Goal: Task Accomplishment & Management: Use online tool/utility

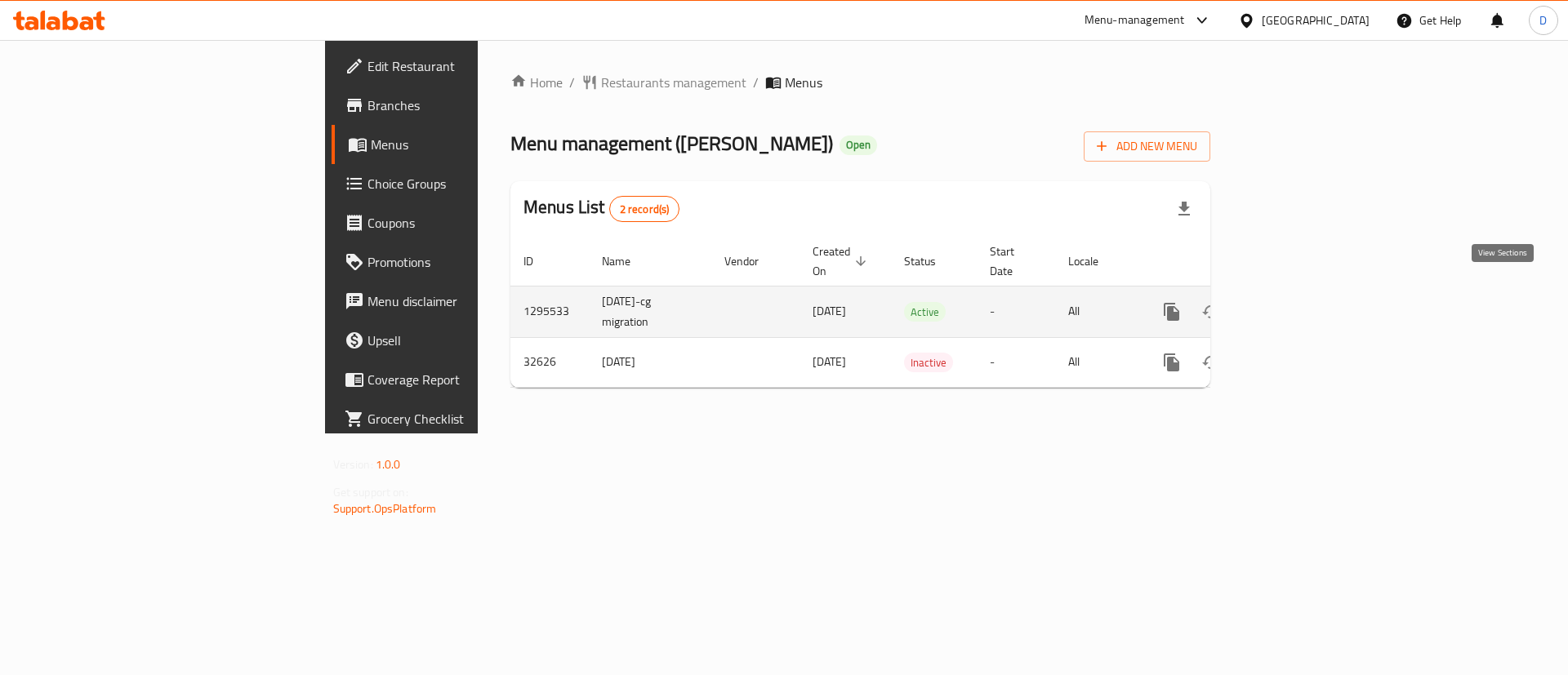
click at [1299, 302] on icon "enhanced table" at bounding box center [1289, 311] width 19 height 19
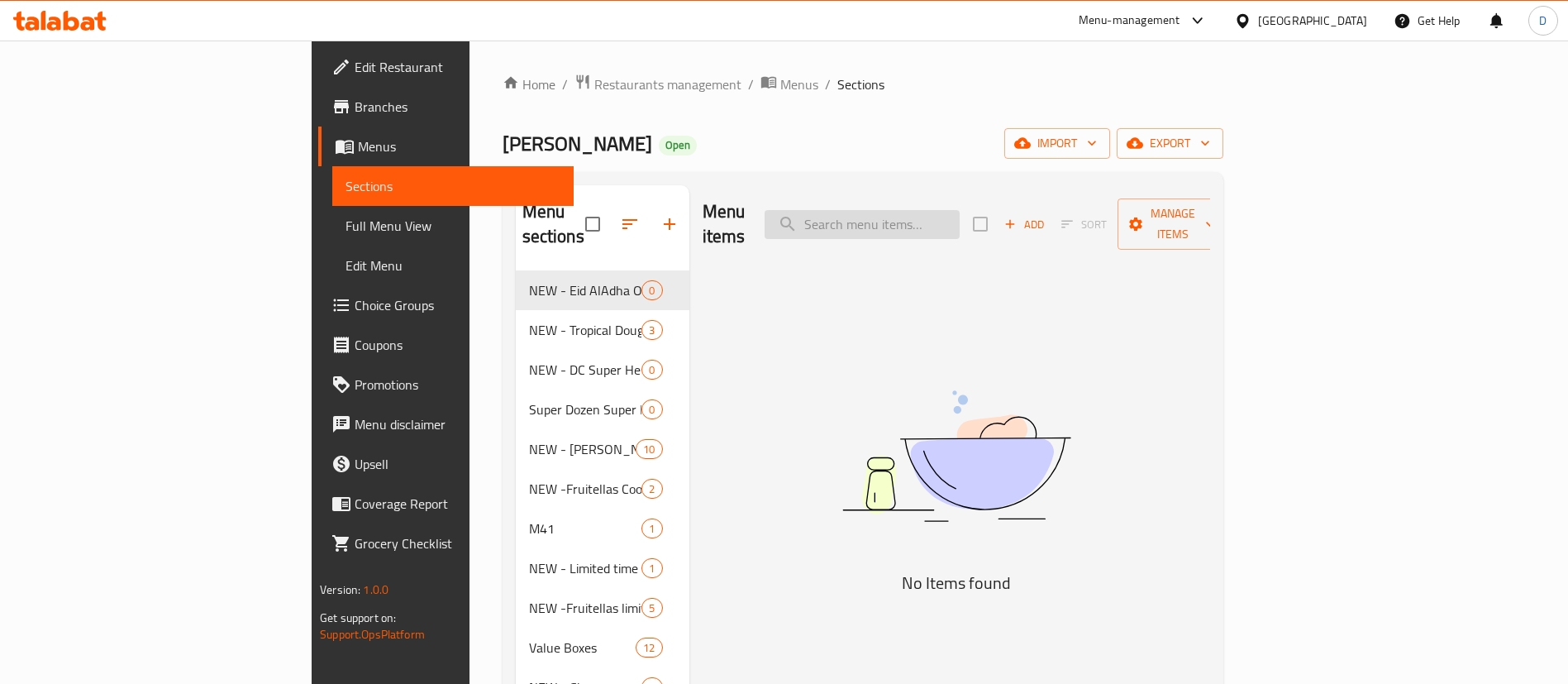
click at [960, 210] on input "search" at bounding box center [862, 224] width 195 height 29
paste input "Half dozen assorted"
drag, startPoint x: 948, startPoint y: 208, endPoint x: 1203, endPoint y: 185, distance: 256.0
click at [1197, 187] on div "Menu items Half dozen assorted Add Sort Manage items" at bounding box center [956, 224] width 508 height 79
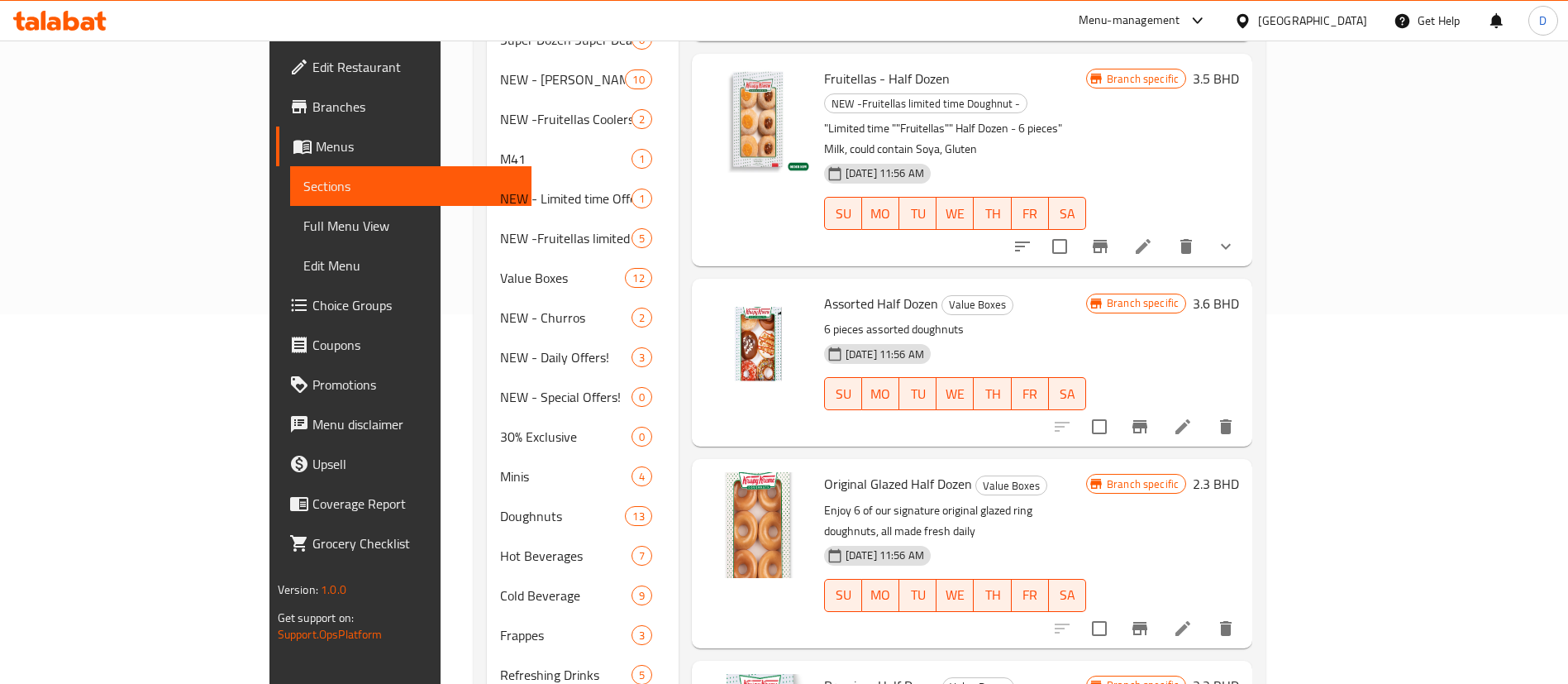
scroll to position [372, 0]
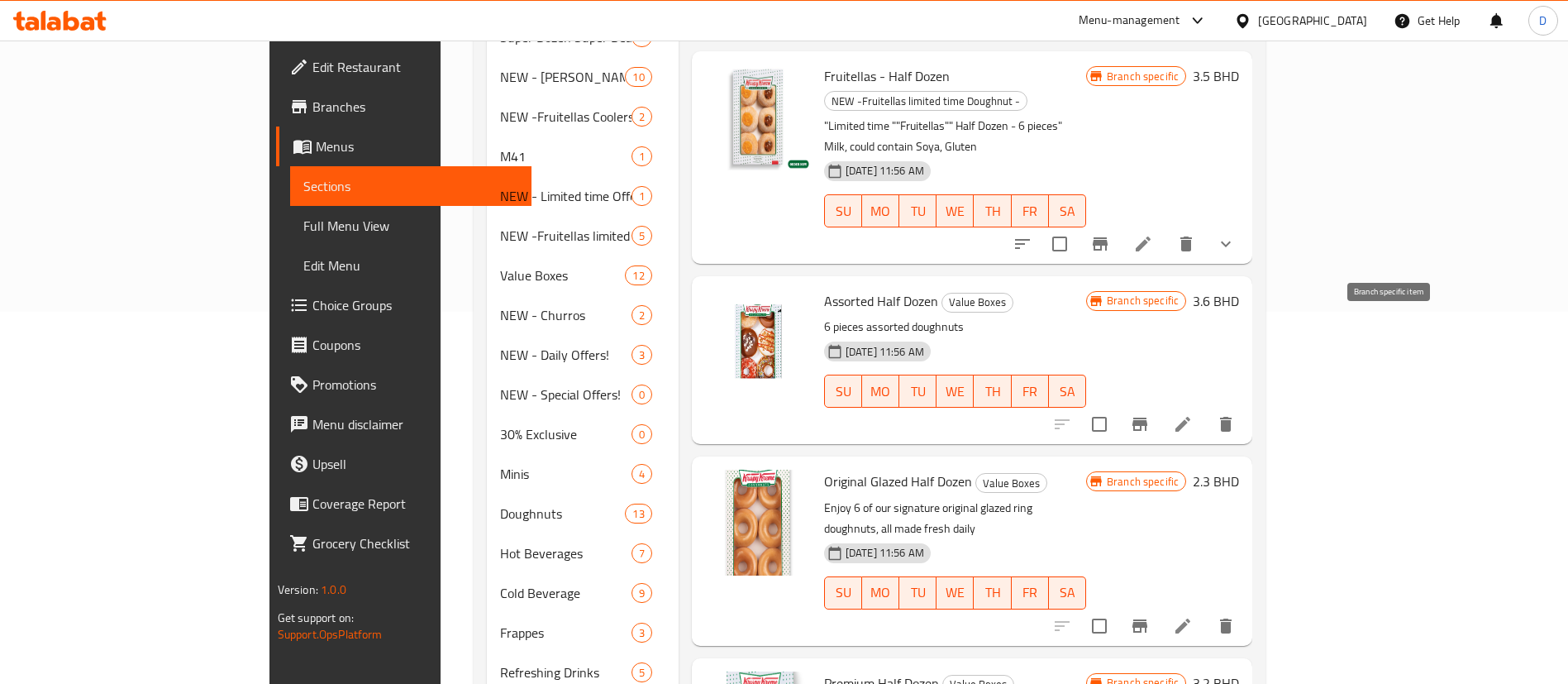
type input "Half"
click at [1150, 414] on icon "Branch-specific-item" at bounding box center [1139, 423] width 19 height 19
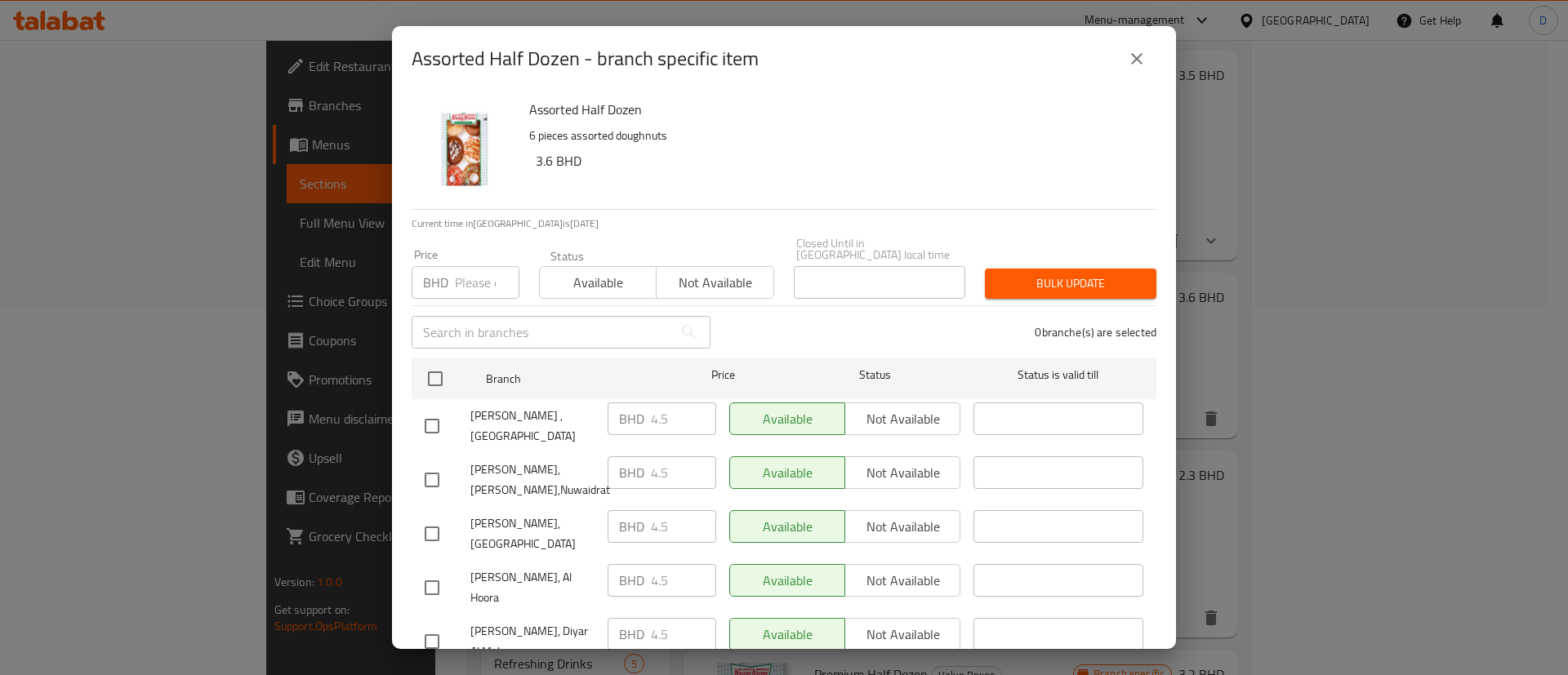
click at [1152, 58] on button "close" at bounding box center [1136, 58] width 39 height 39
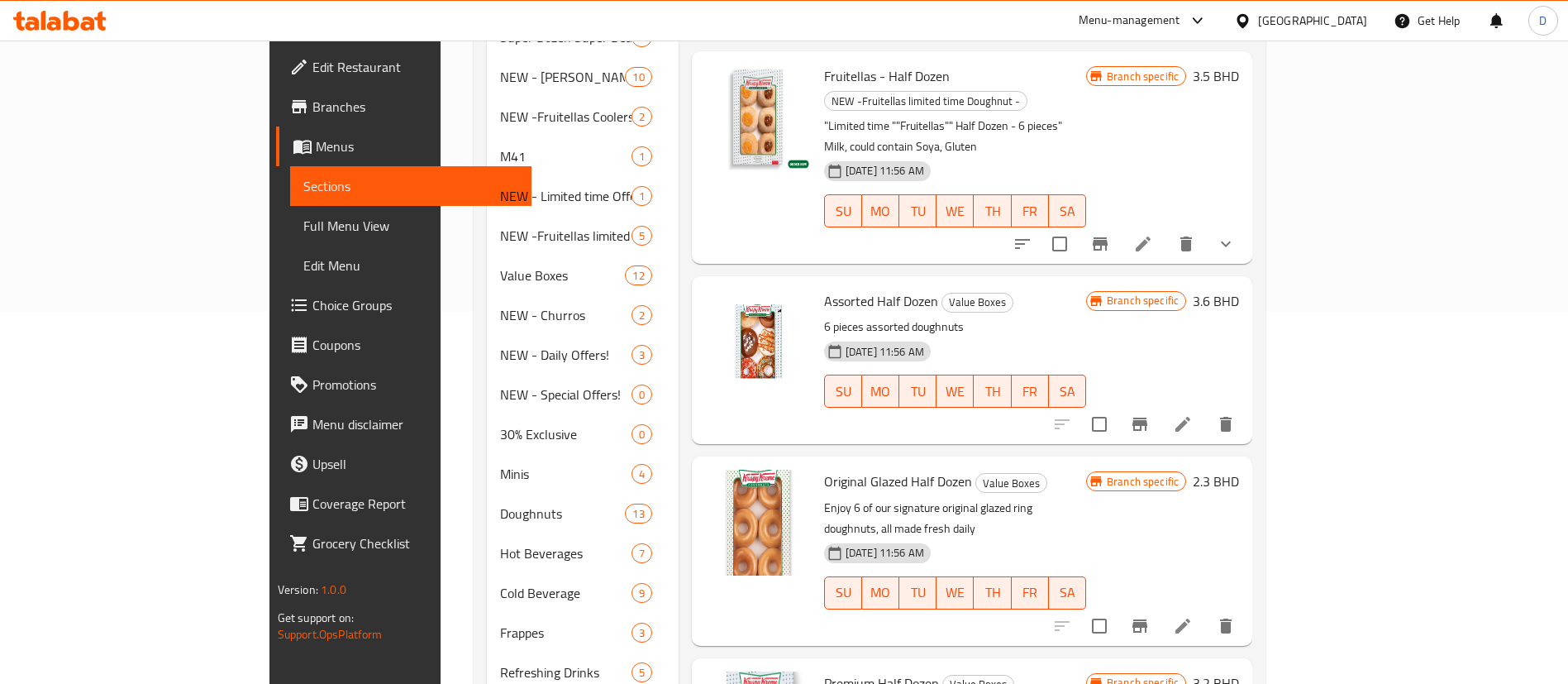
click at [1193, 414] on icon at bounding box center [1182, 423] width 19 height 19
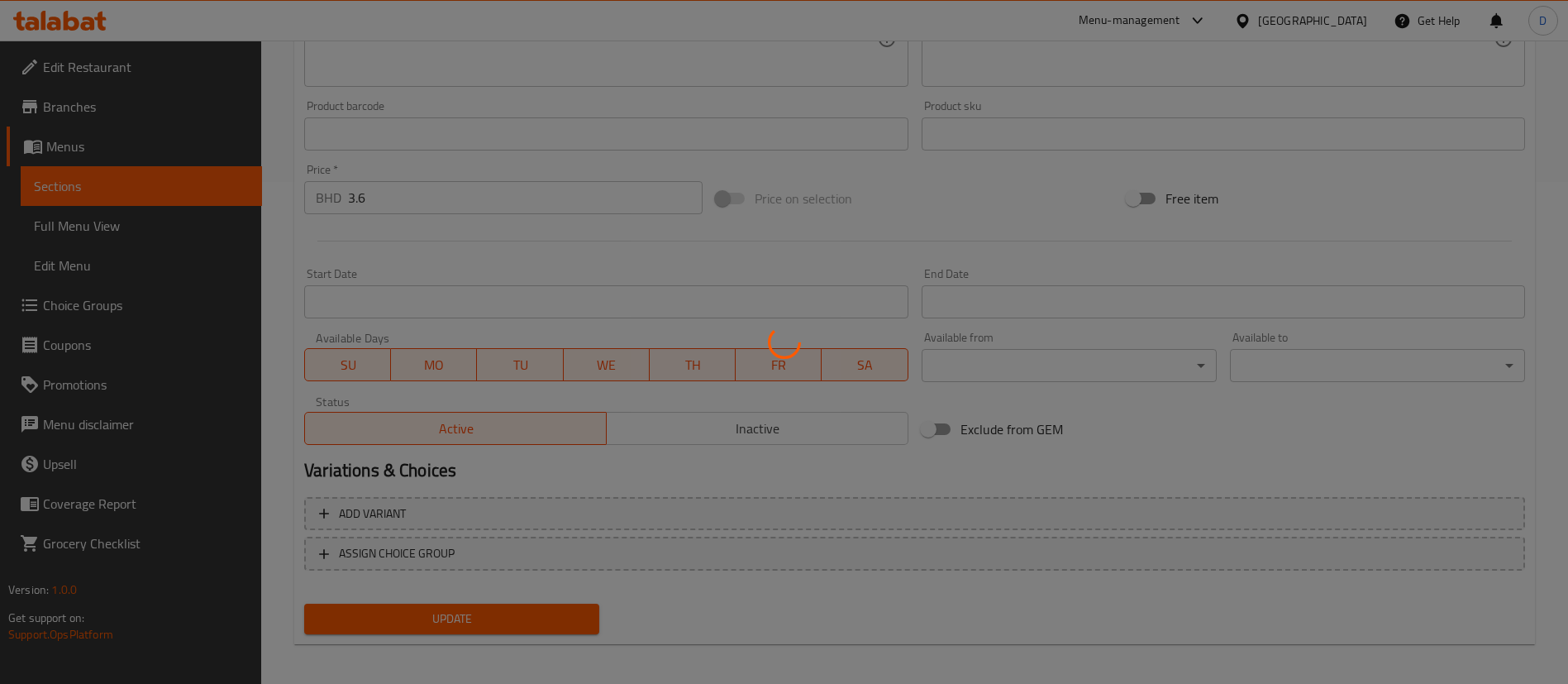
scroll to position [509, 0]
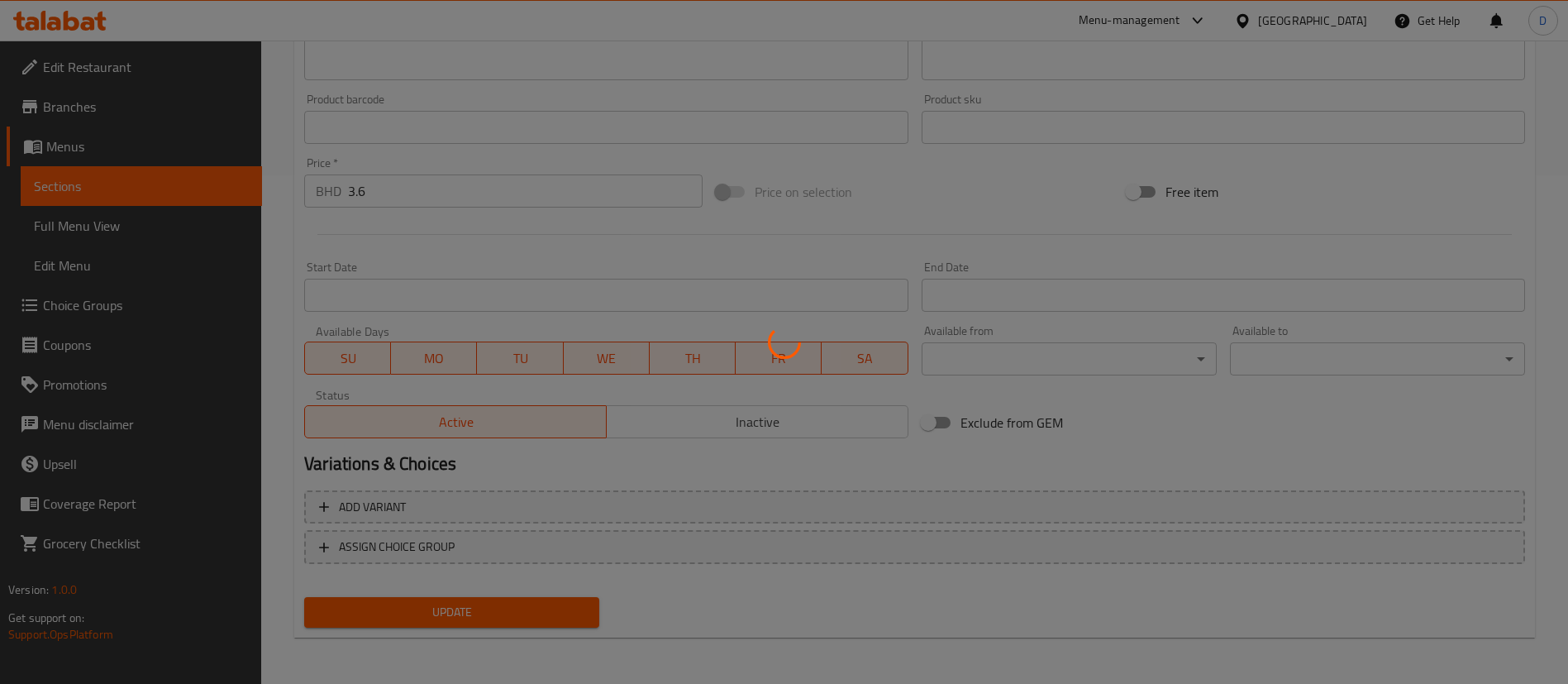
click at [833, 606] on div at bounding box center [784, 342] width 1568 height 684
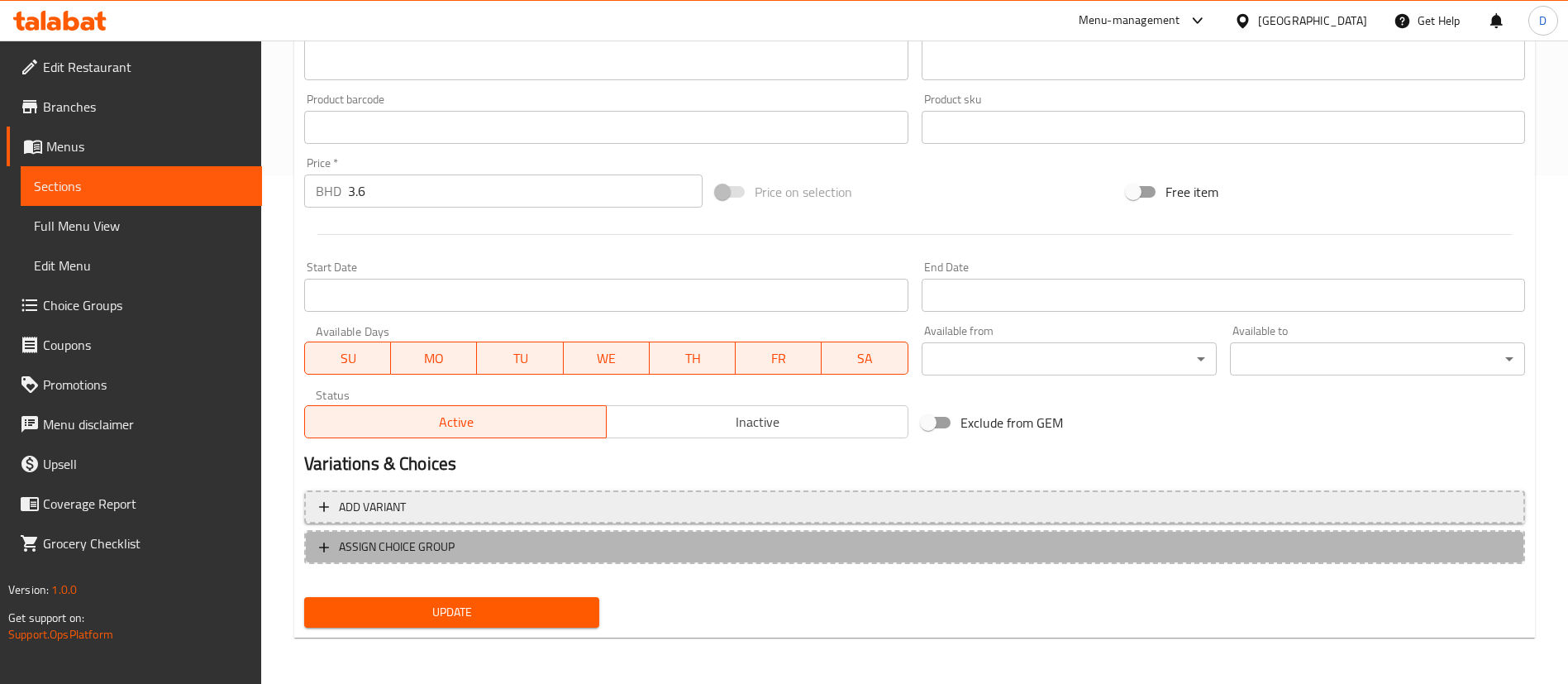
drag, startPoint x: 411, startPoint y: 556, endPoint x: 851, endPoint y: 490, distance: 444.9
click at [411, 558] on button "ASSIGN CHOICE GROUP" at bounding box center [914, 547] width 1221 height 34
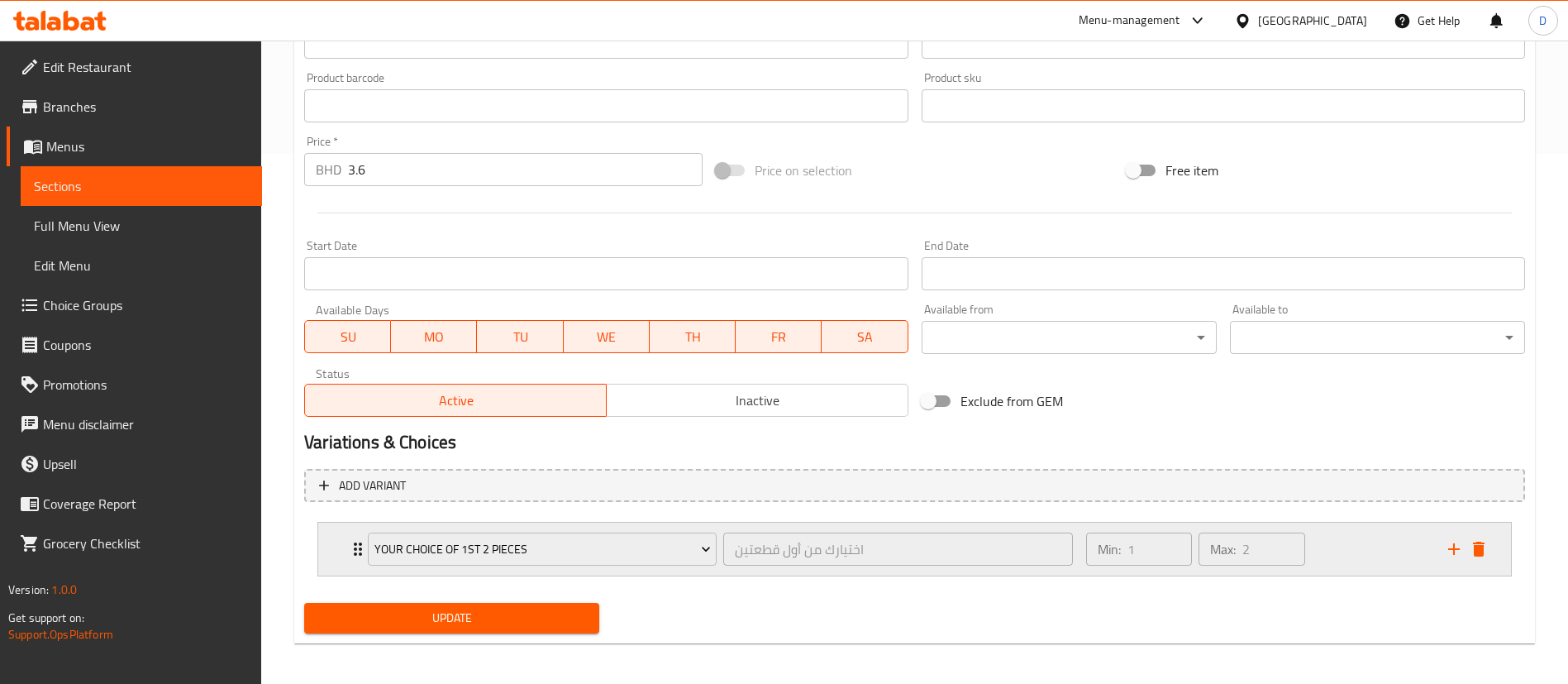
scroll to position [536, 0]
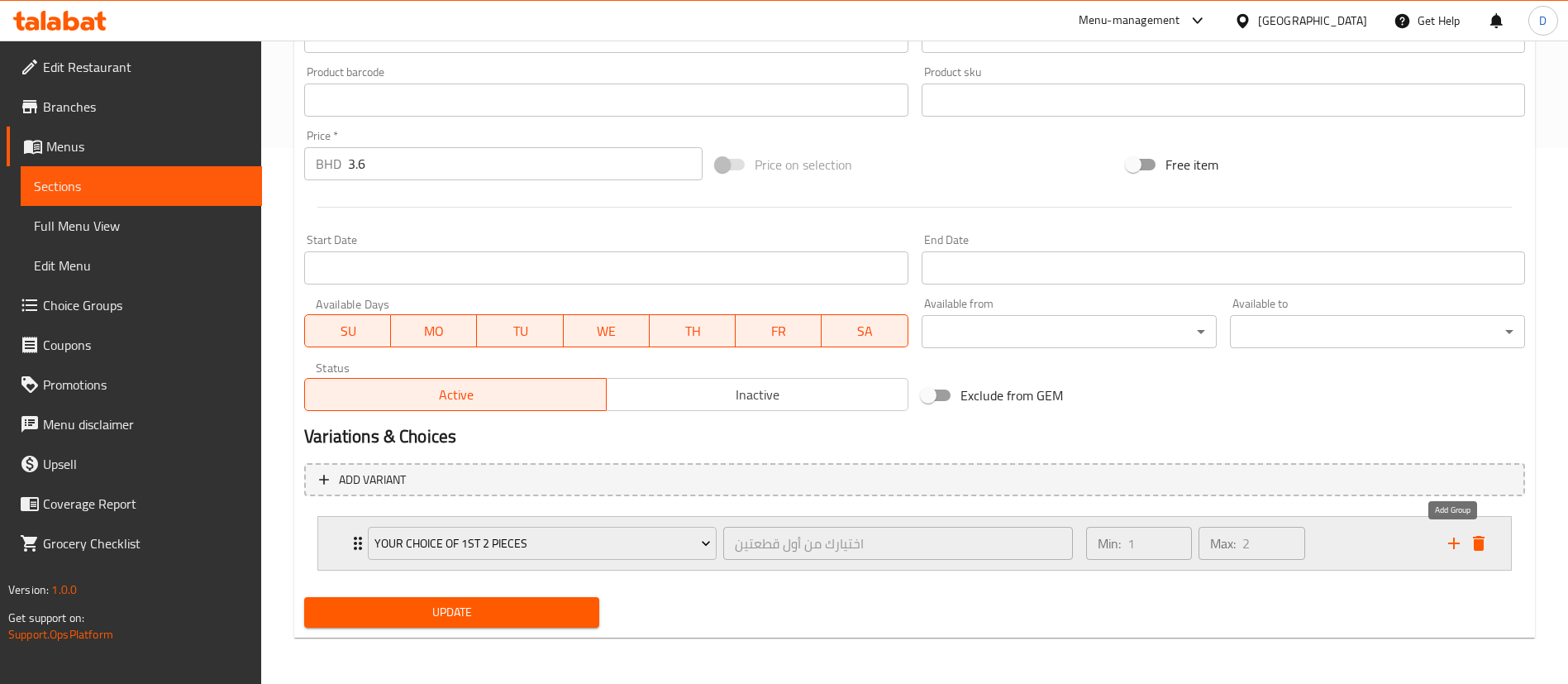
click at [1450, 546] on icon "add" at bounding box center [1454, 543] width 19 height 19
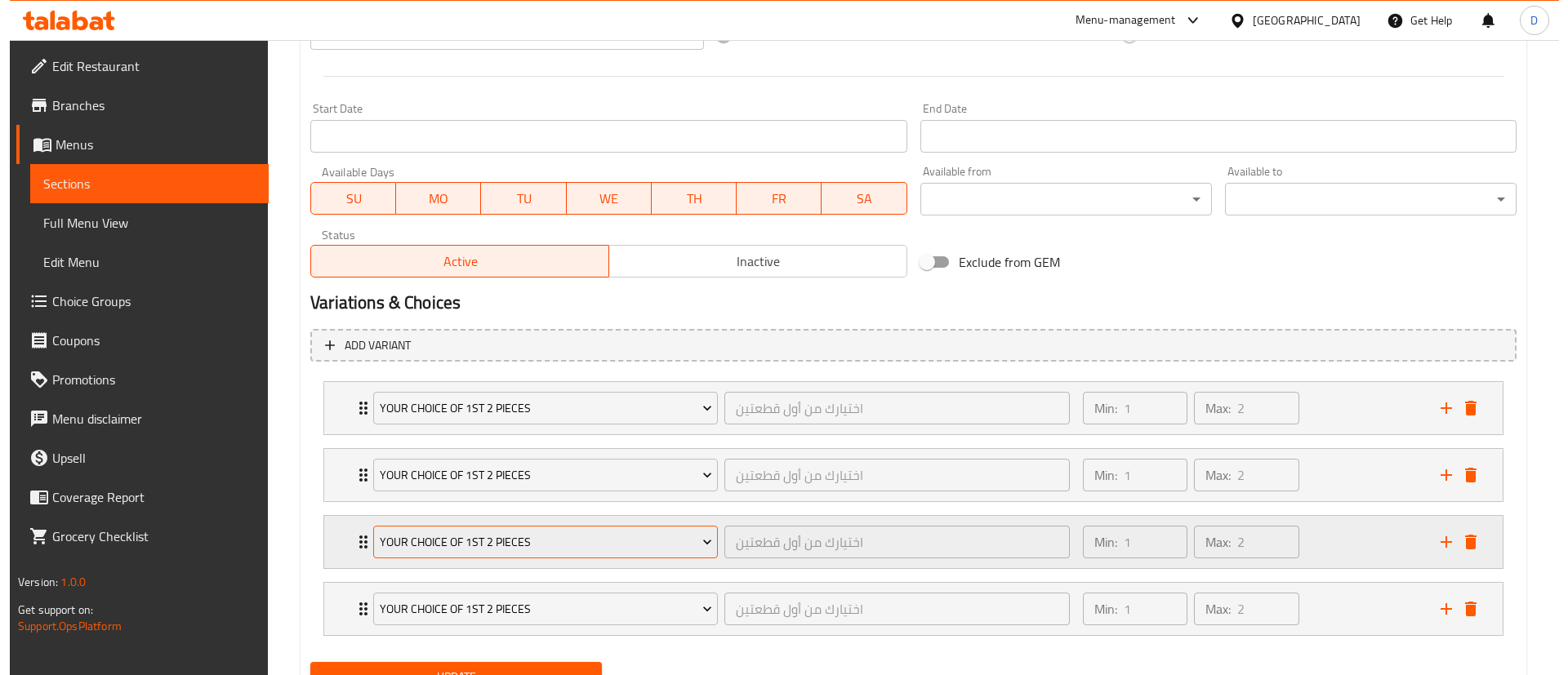
scroll to position [729, 0]
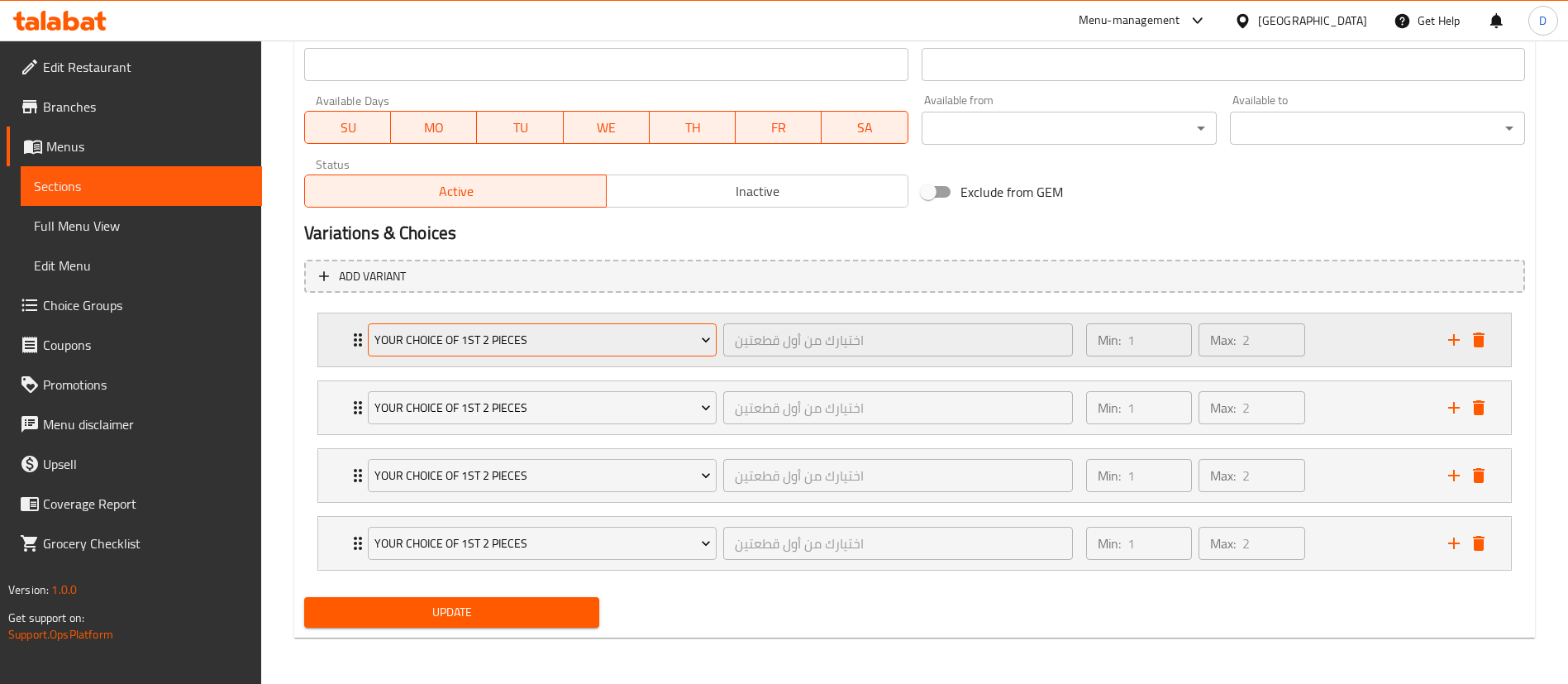
drag, startPoint x: 1446, startPoint y: 548, endPoint x: 421, endPoint y: 343, distance: 1045.3
click at [1447, 547] on icon "add" at bounding box center [1454, 543] width 19 height 19
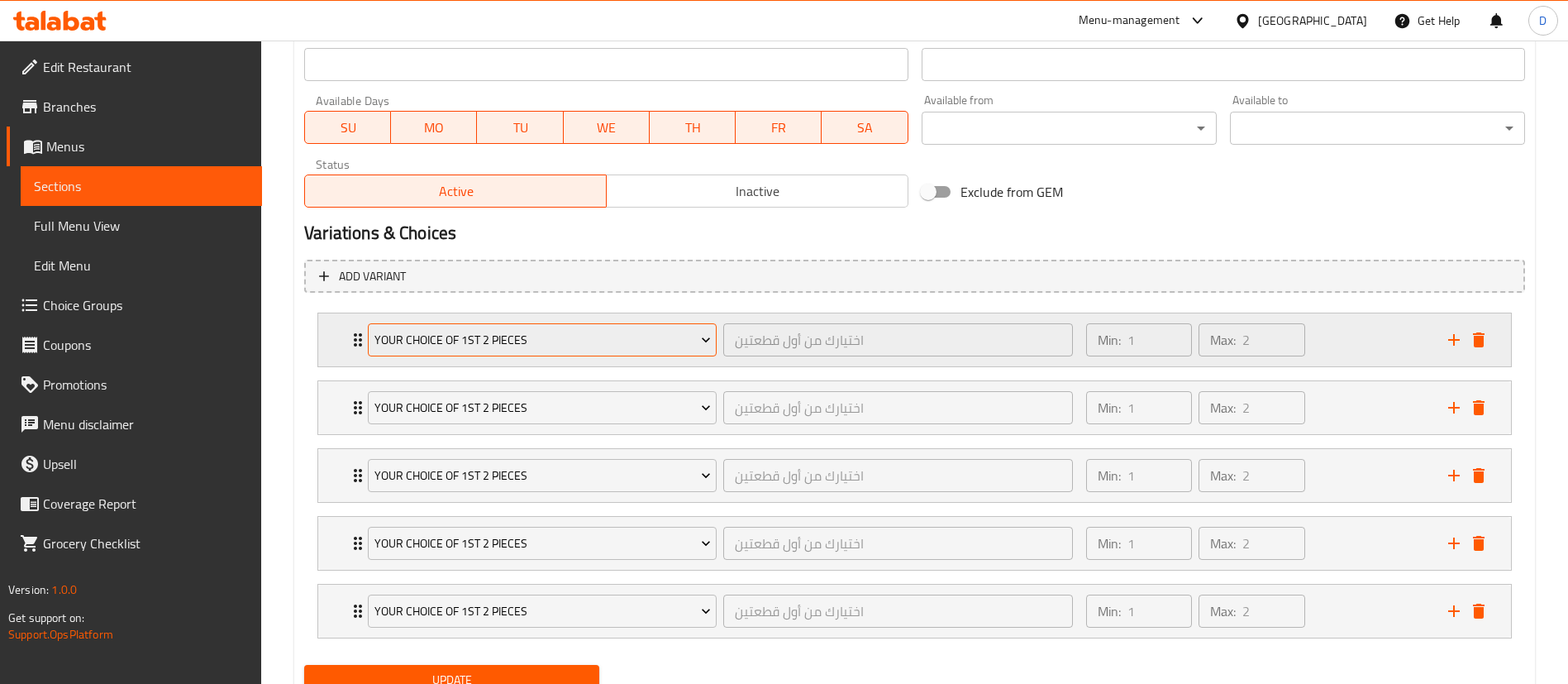
click at [456, 344] on span "Your choice of 1st 2 pieces" at bounding box center [543, 340] width 337 height 20
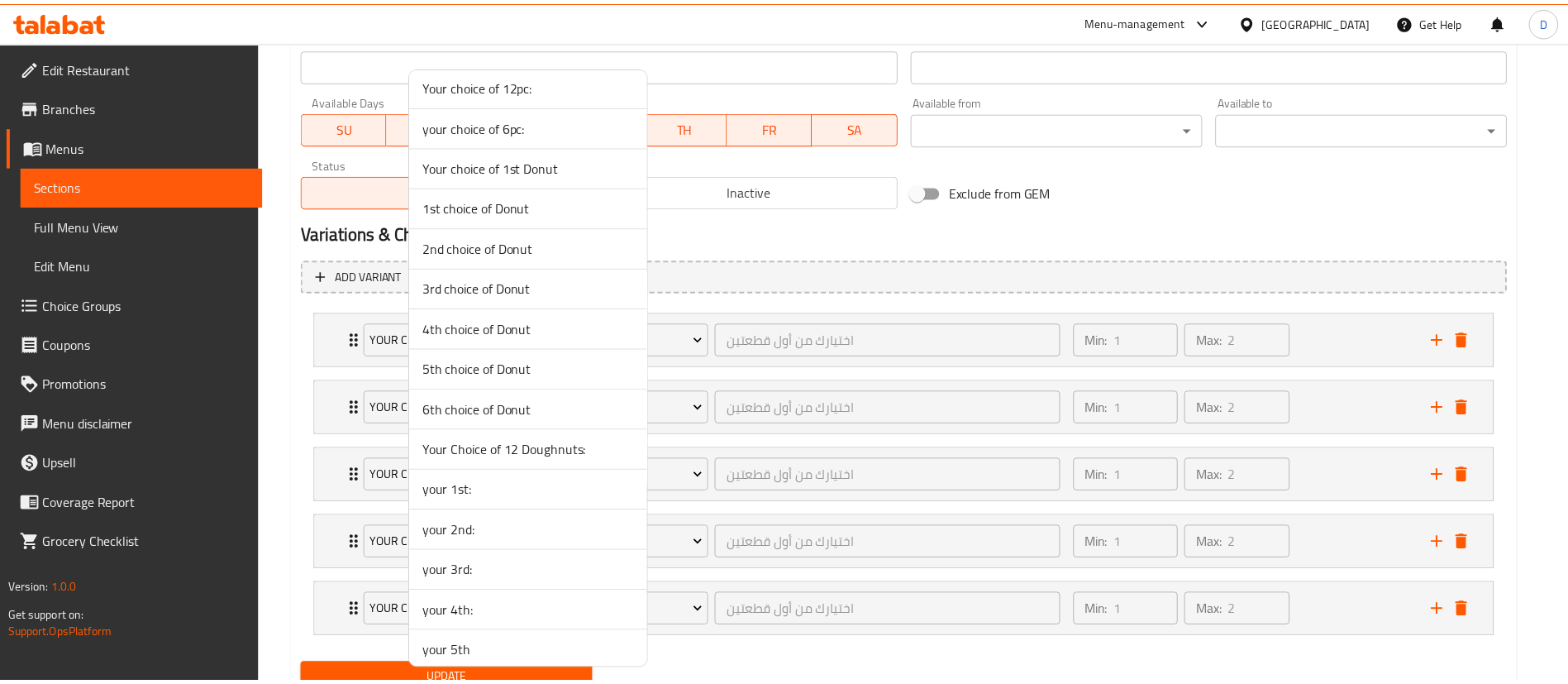
scroll to position [1034, 0]
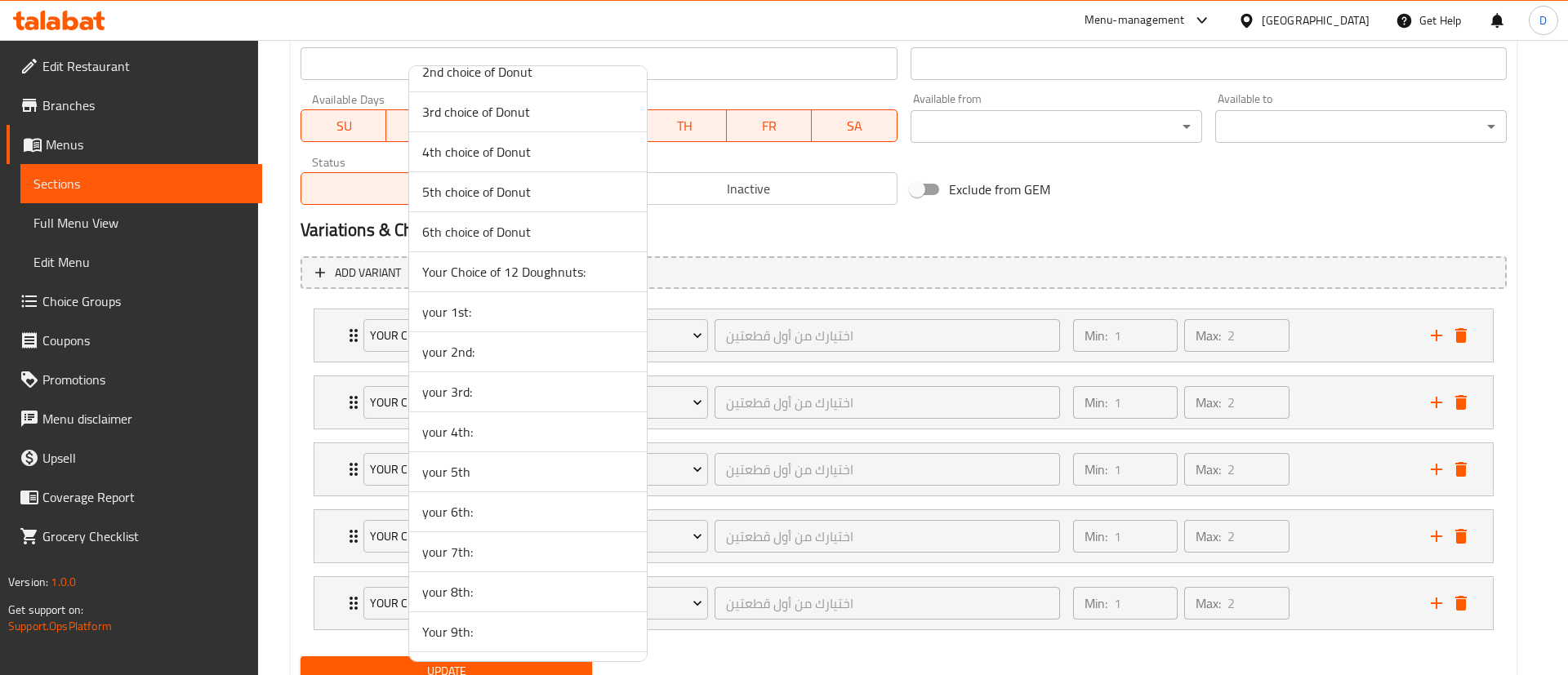
click at [459, 317] on span "your 1st:" at bounding box center [527, 311] width 211 height 19
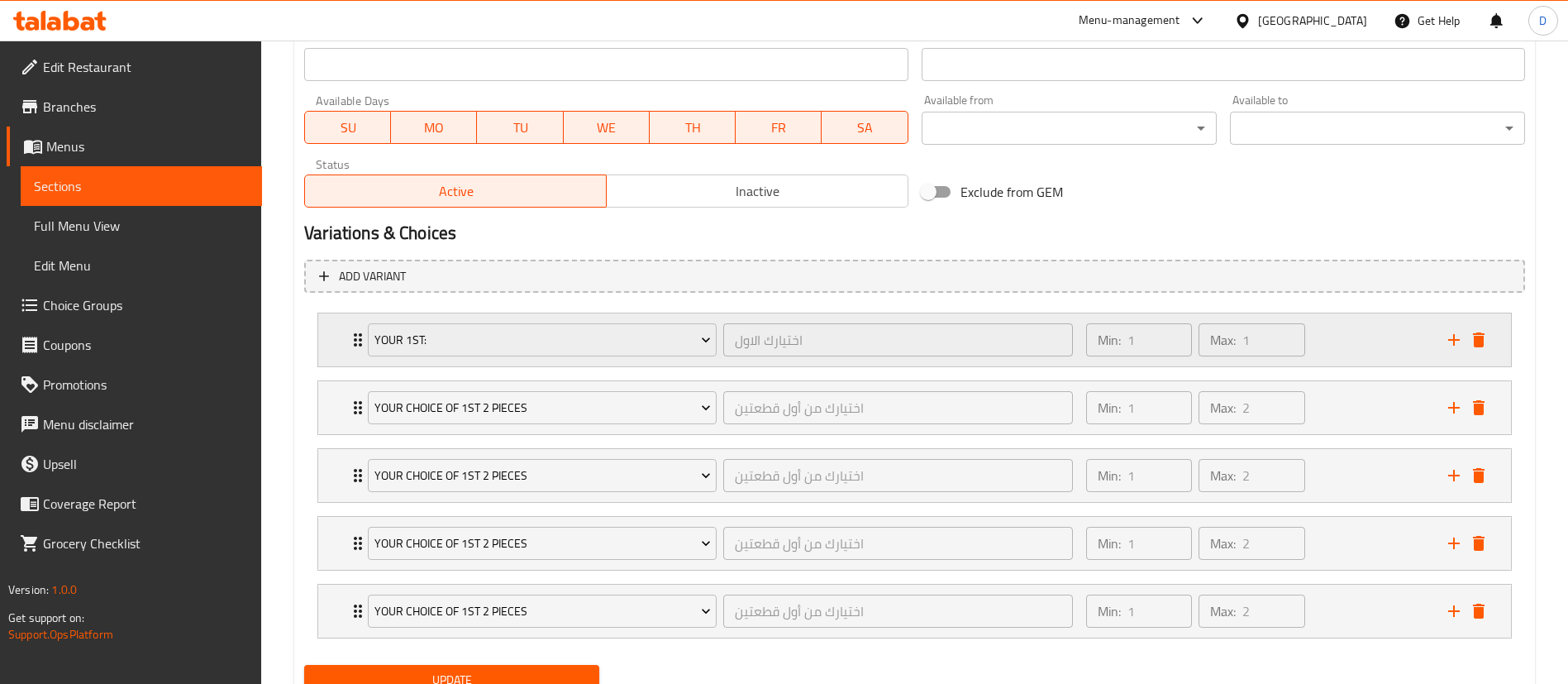
click at [349, 334] on icon "Expand" at bounding box center [357, 339] width 19 height 19
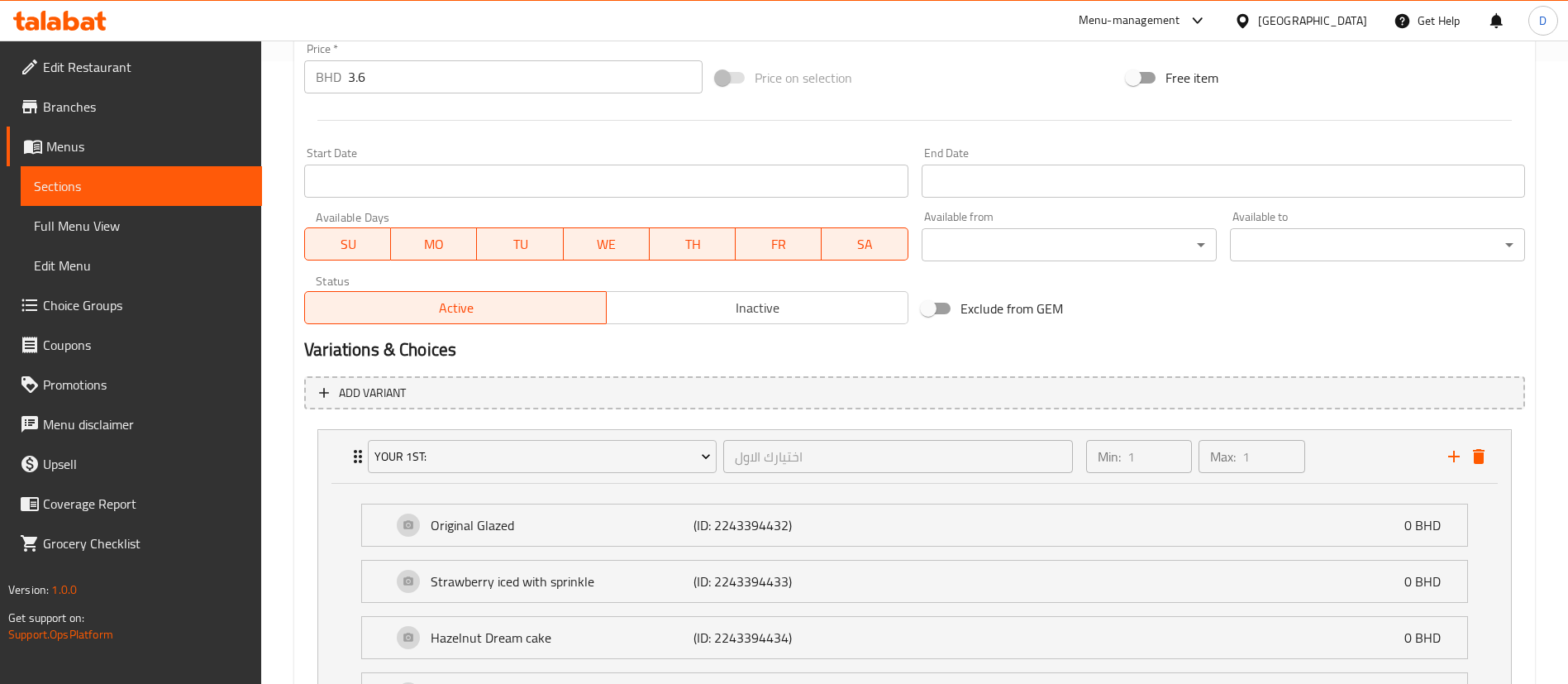
scroll to position [615, 0]
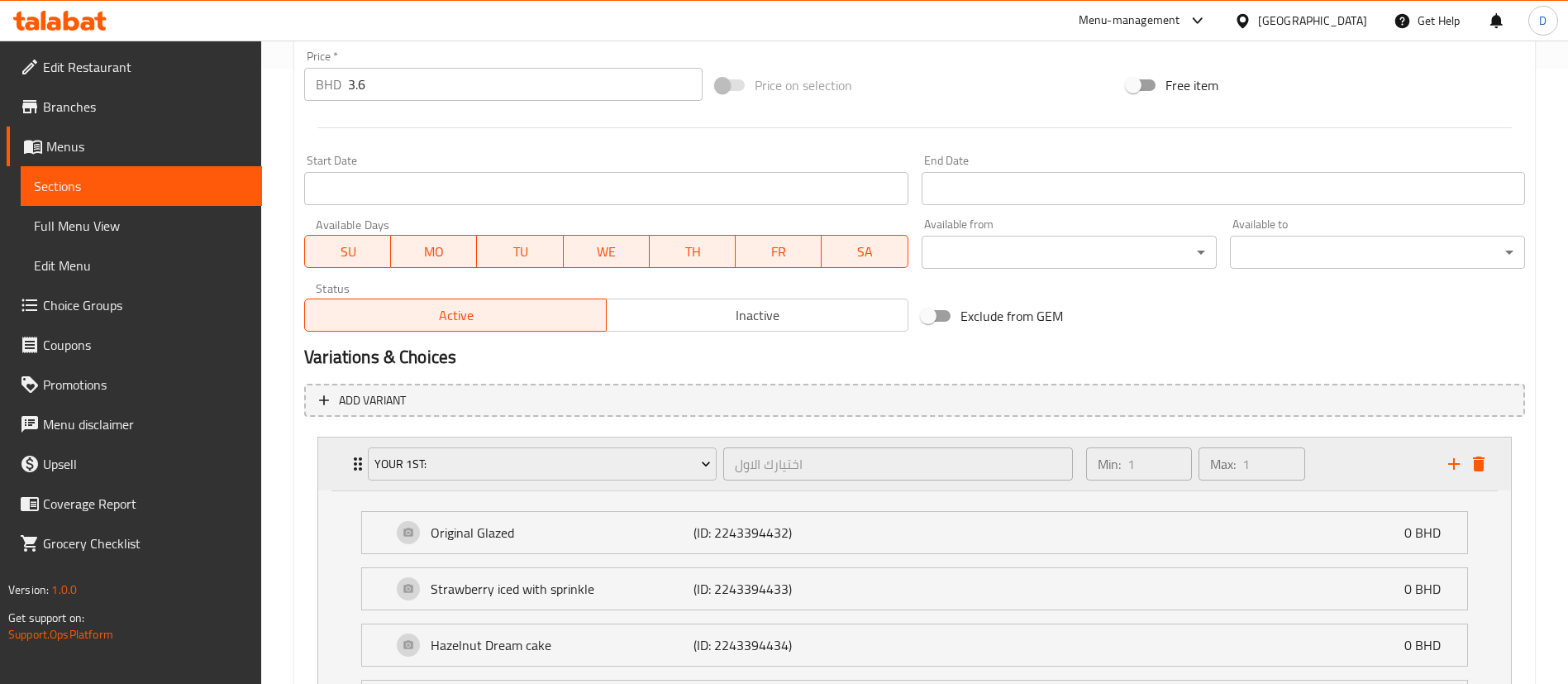
click at [349, 449] on div "your 1st: اختيارك الاول ​ Min: 1 ​ Max: 1 ​" at bounding box center [919, 464] width 1143 height 53
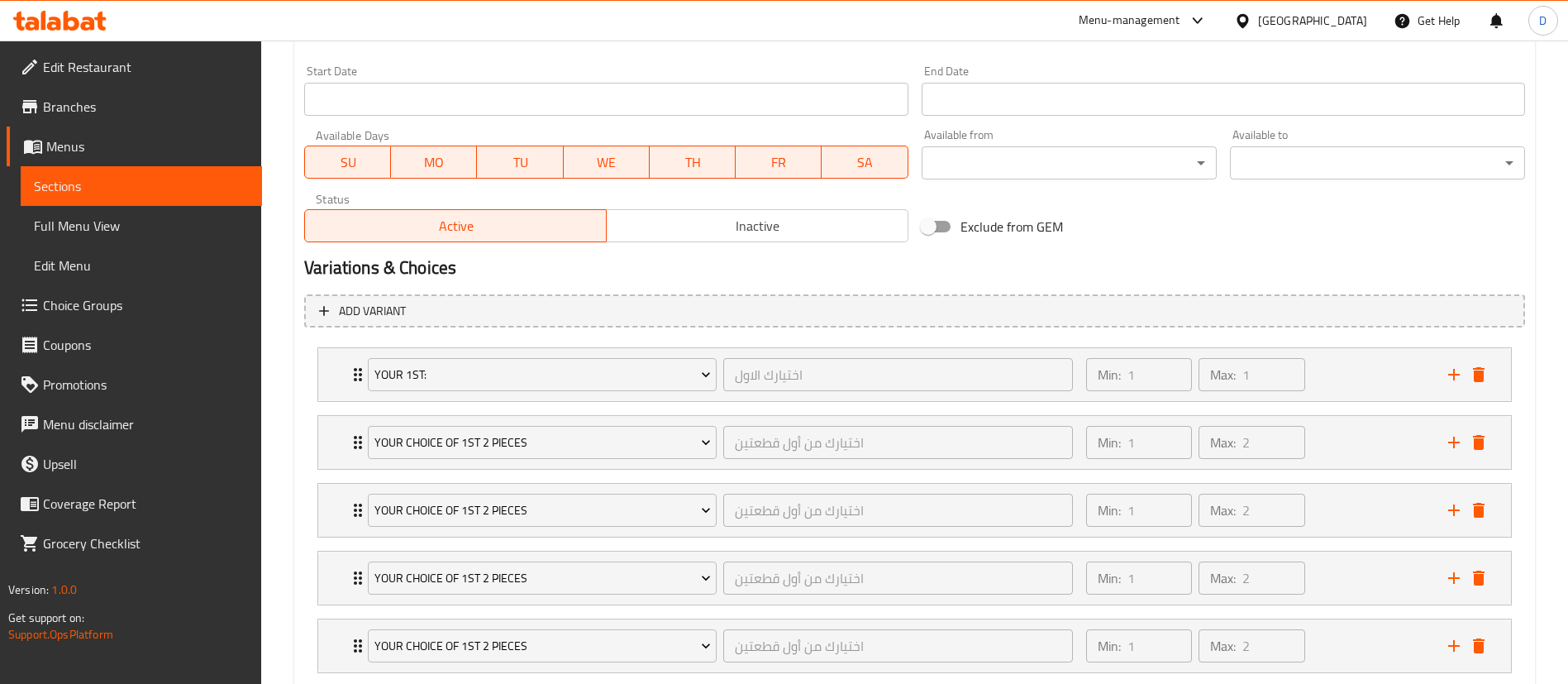
scroll to position [739, 0]
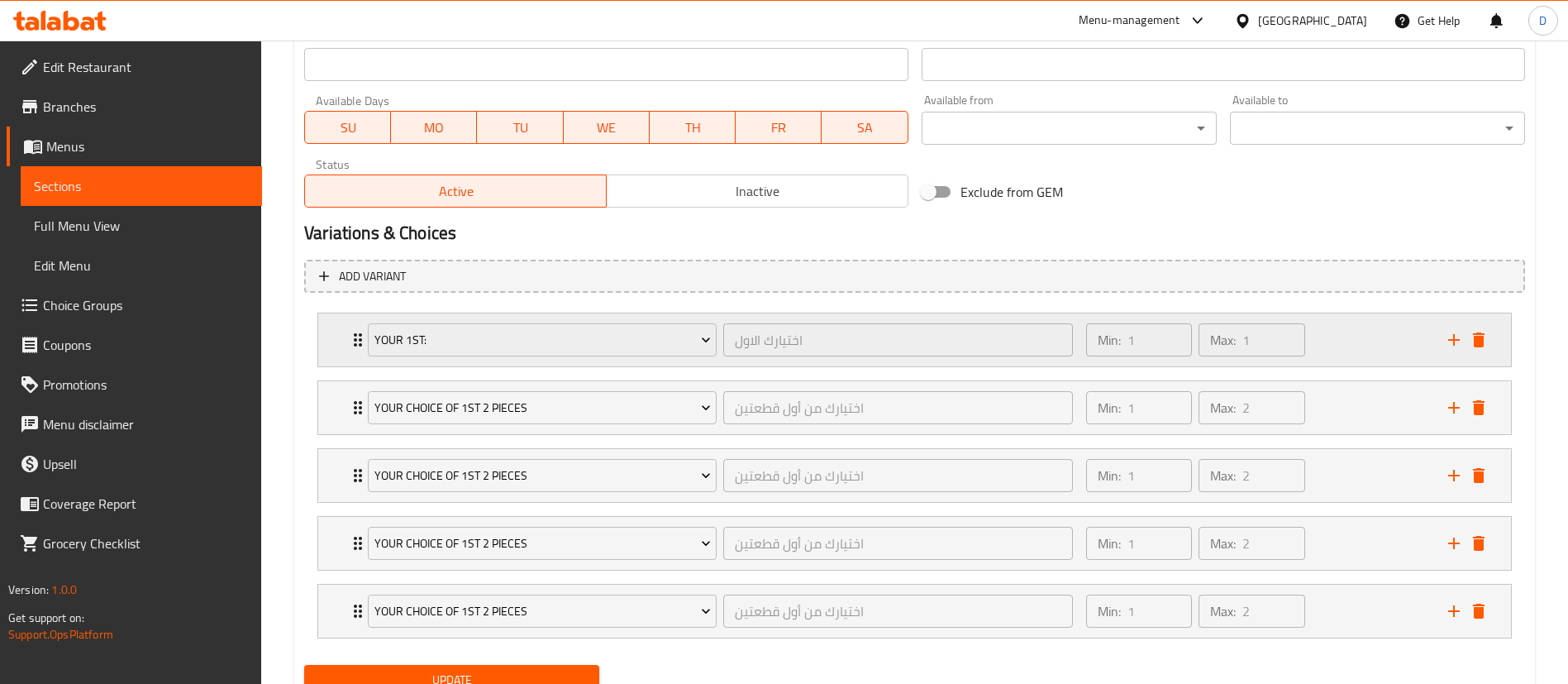
click at [359, 334] on div "your 1st: اختيارك الاول ​" at bounding box center [720, 339] width 725 height 53
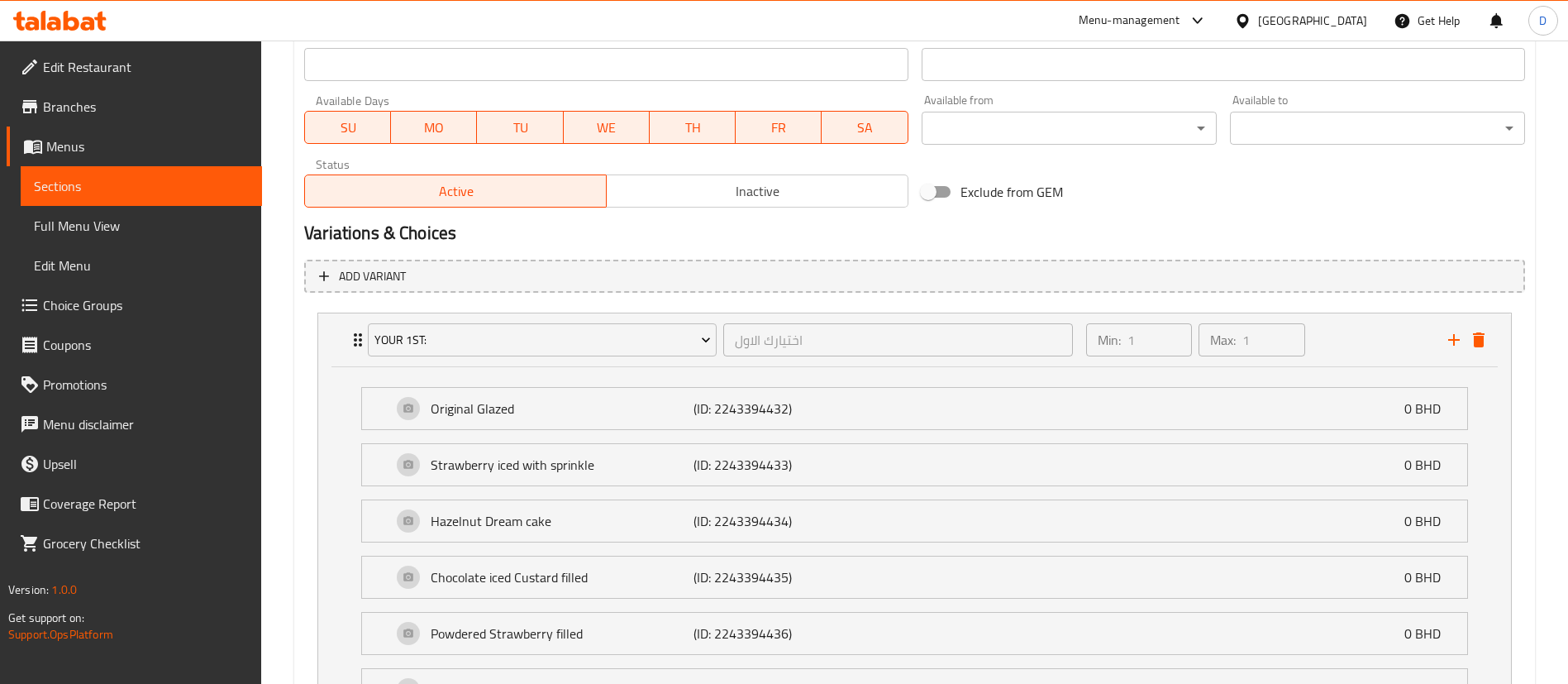
drag, startPoint x: 350, startPoint y: 336, endPoint x: 474, endPoint y: 371, distance: 128.8
click at [350, 336] on icon "Expand" at bounding box center [357, 339] width 19 height 19
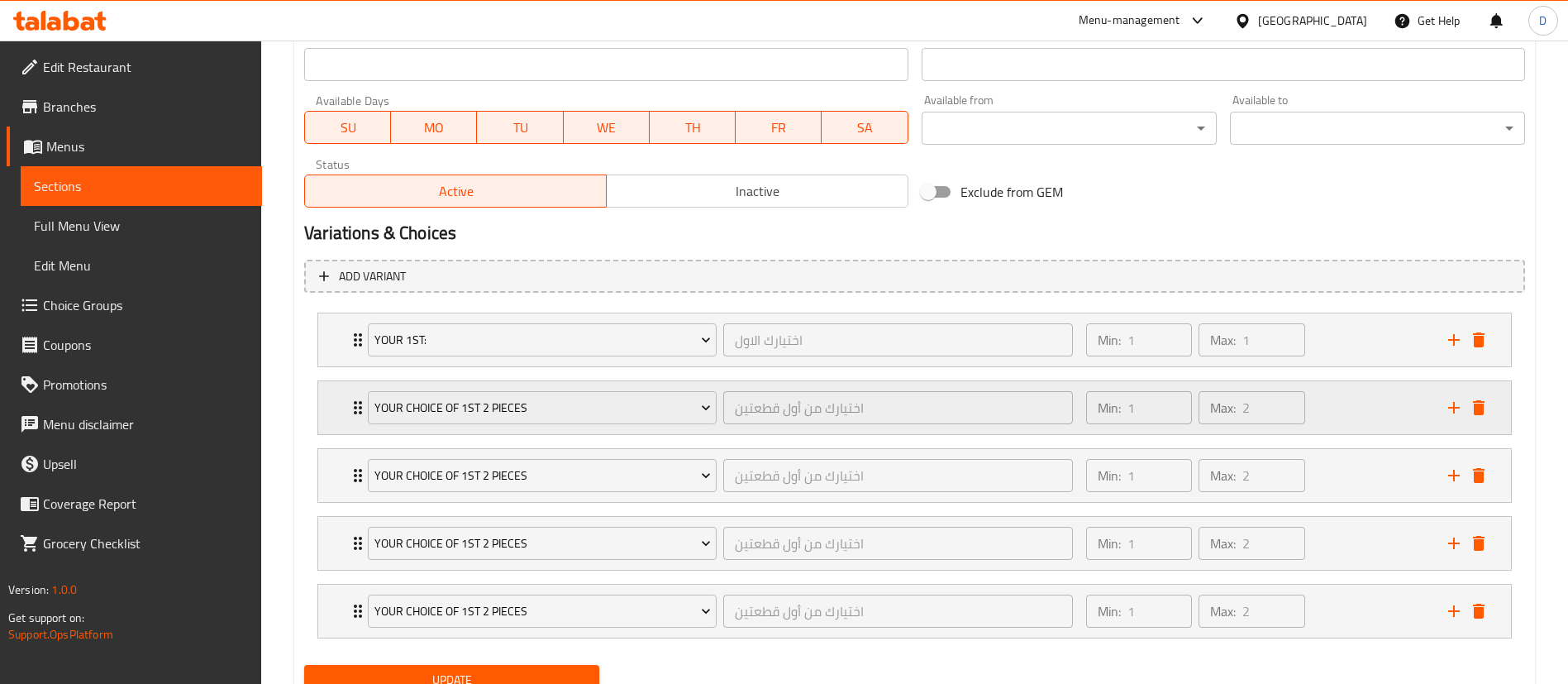
click at [355, 406] on icon "Expand" at bounding box center [357, 407] width 19 height 19
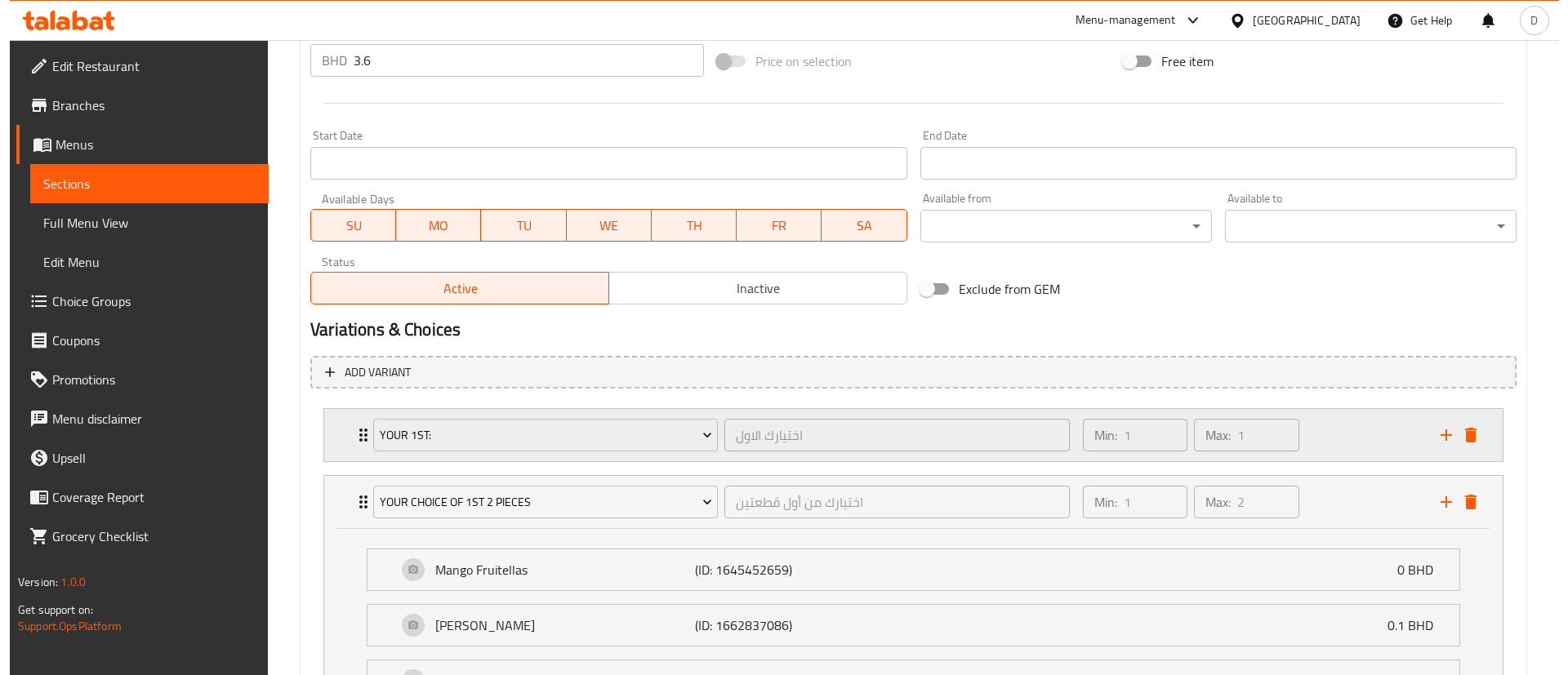
scroll to position [607, 0]
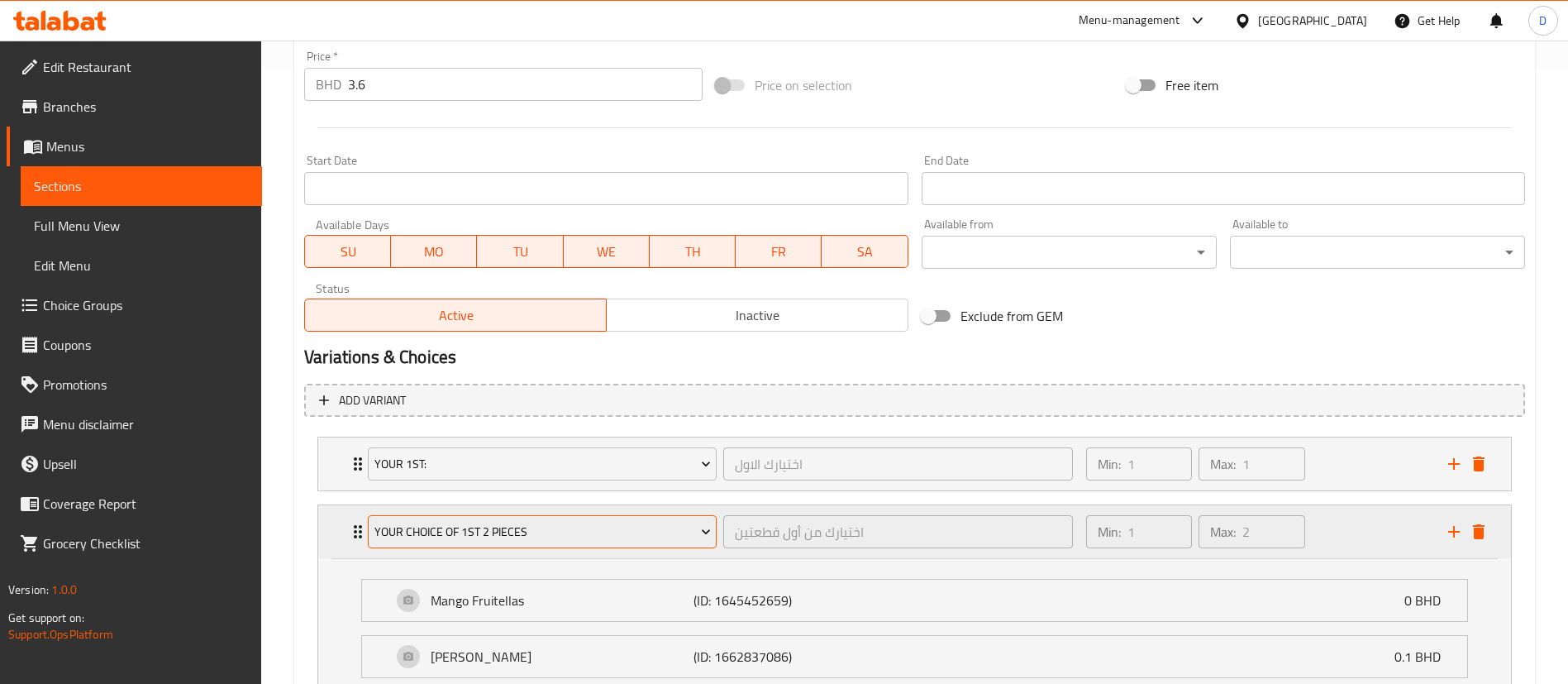
click at [503, 540] on span "Your choice of 1st 2 pieces" at bounding box center [543, 532] width 337 height 20
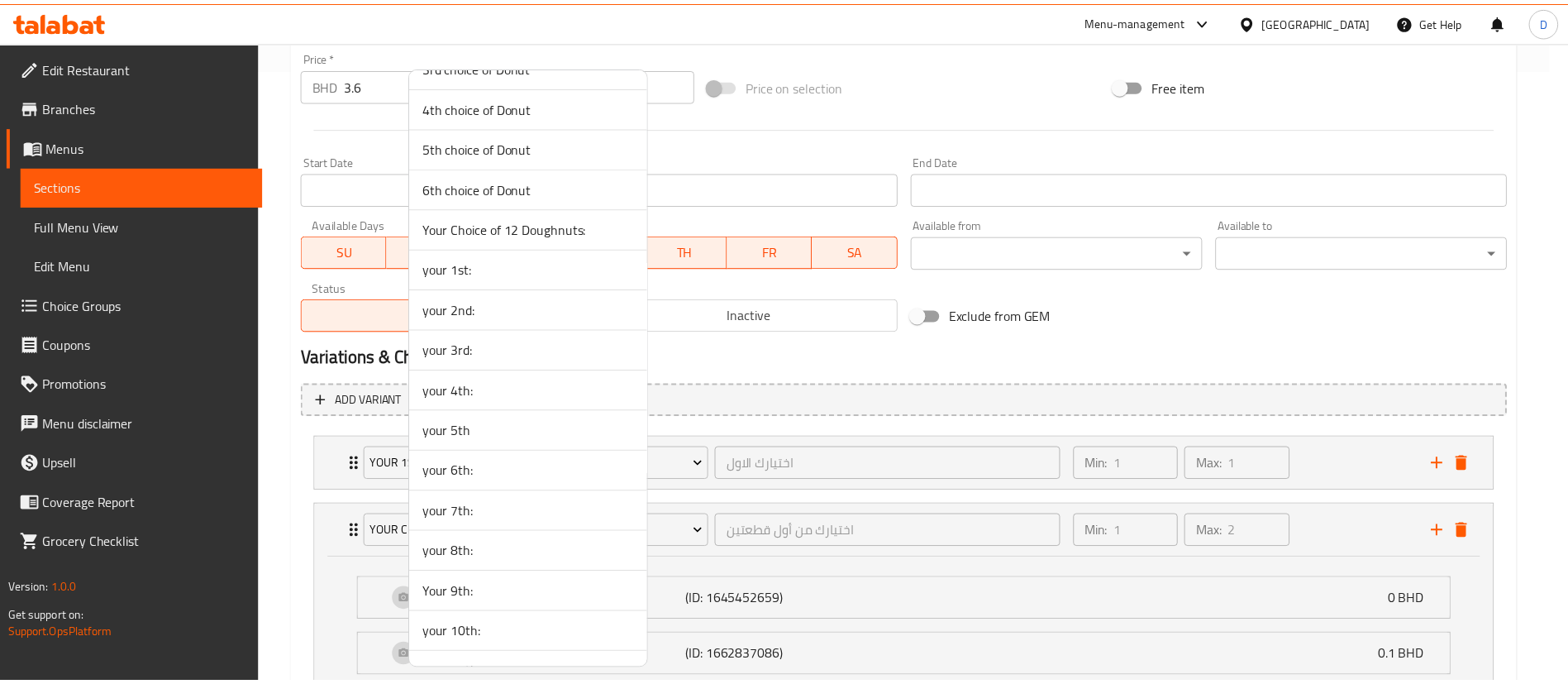
scroll to position [1117, 0]
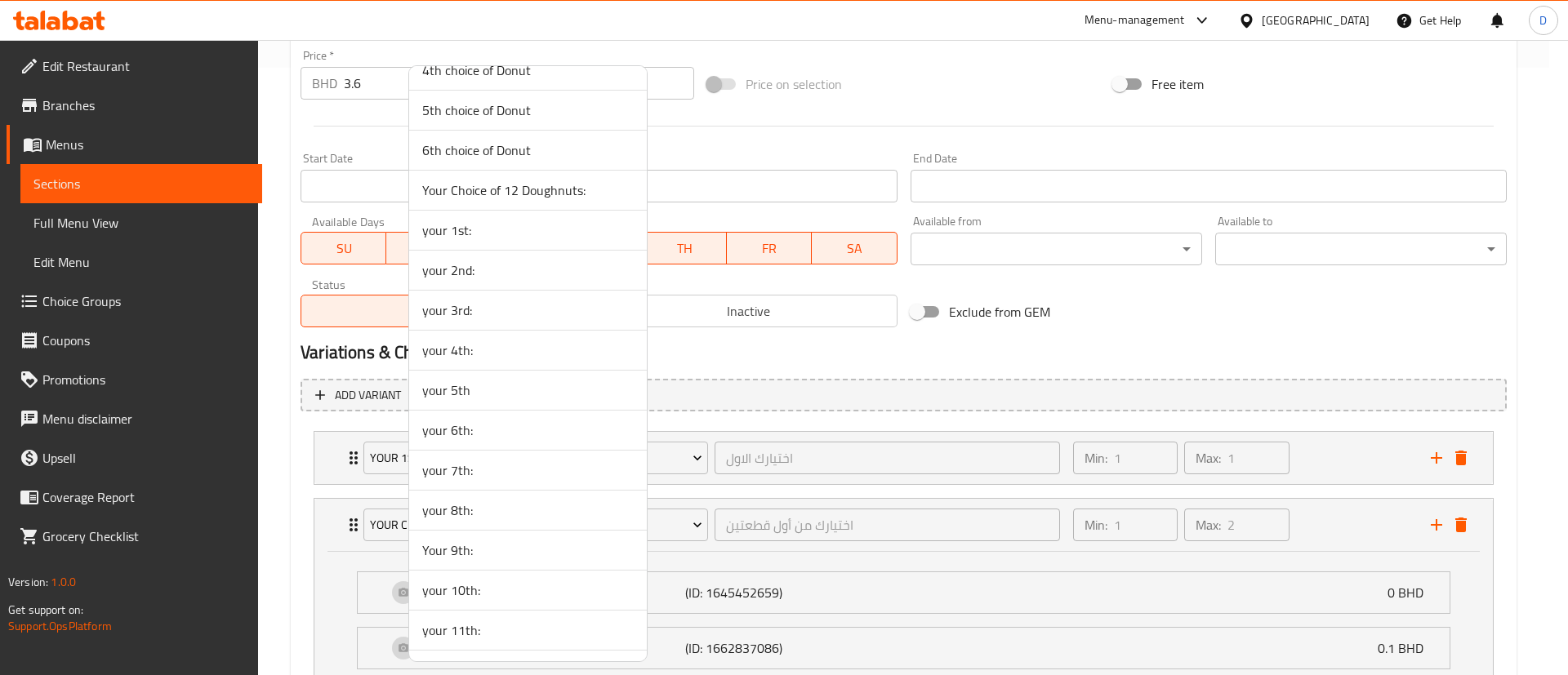
click at [469, 276] on span "your 2nd:" at bounding box center [527, 270] width 211 height 19
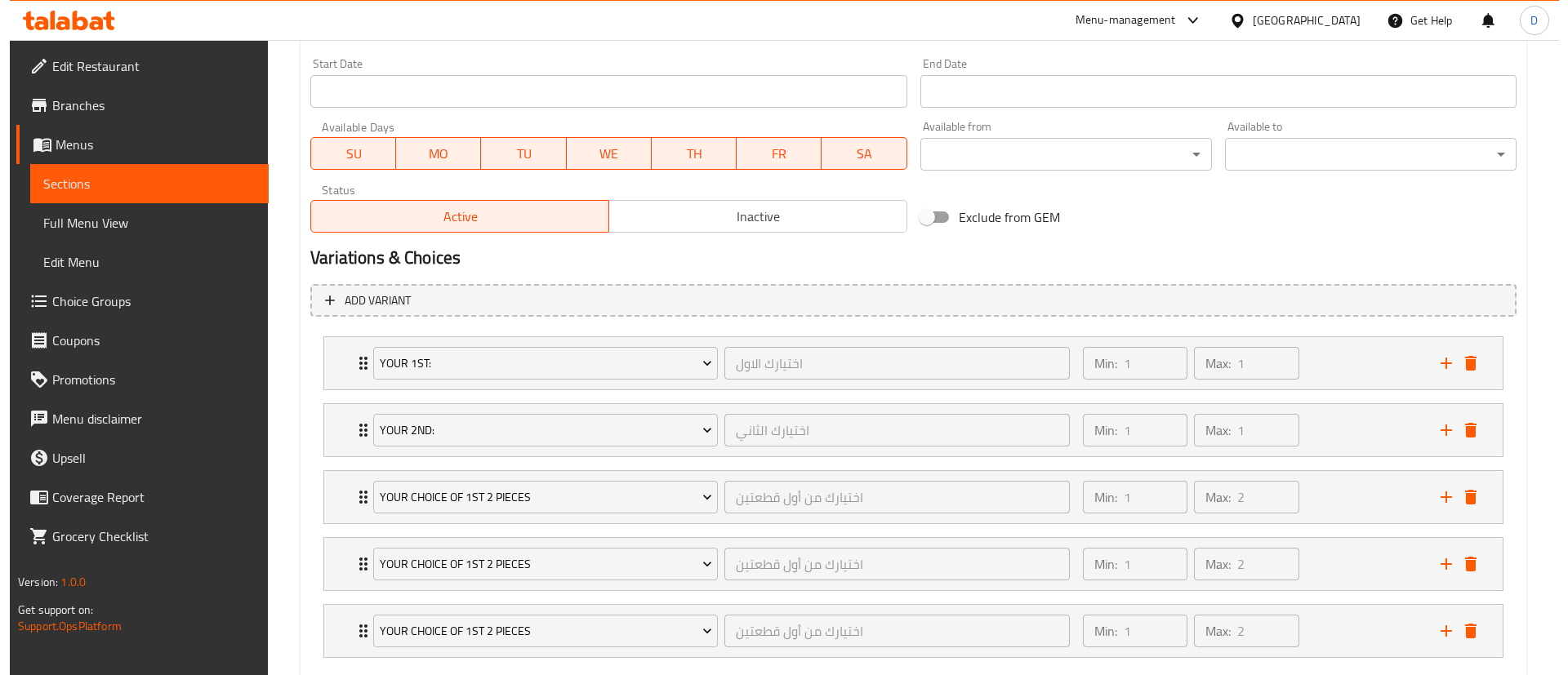
scroll to position [796, 0]
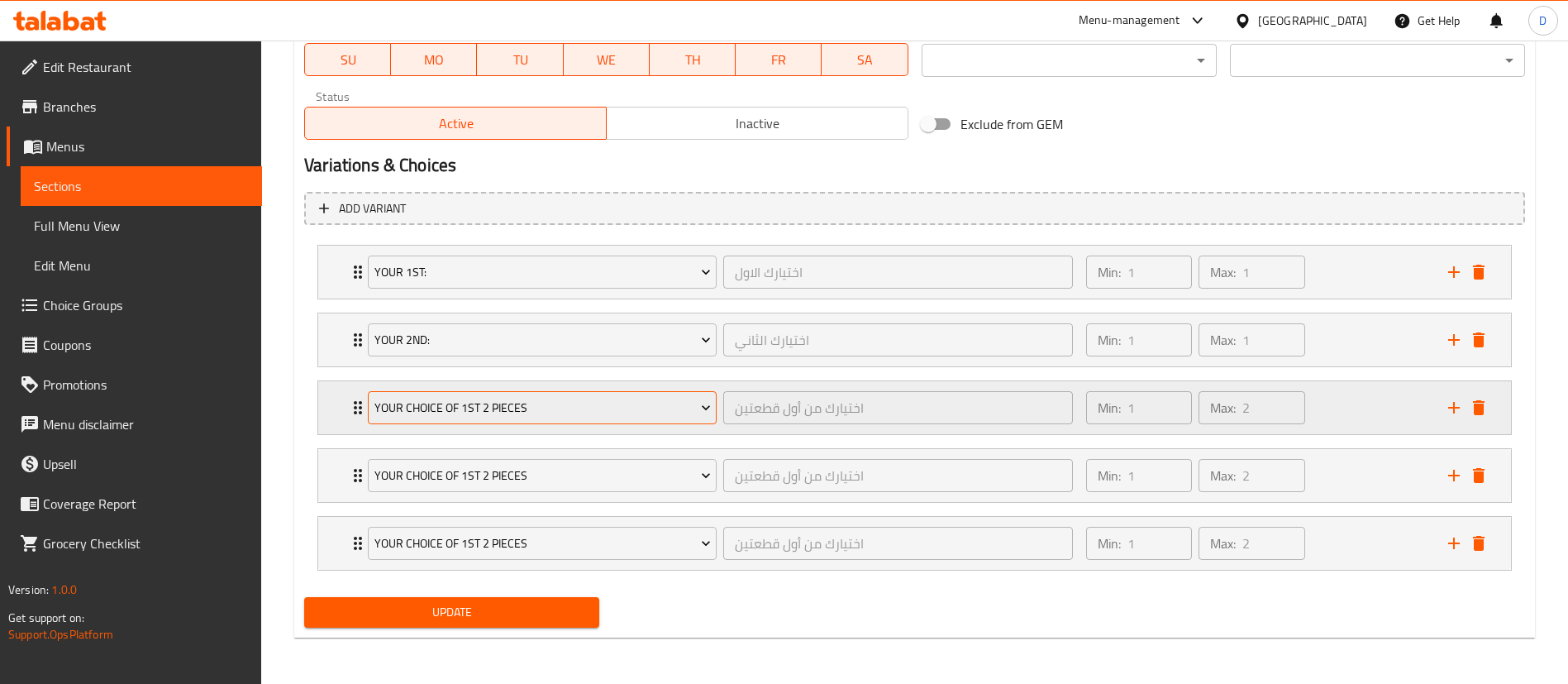
click at [461, 400] on span "Your choice of 1st 2 pieces" at bounding box center [543, 408] width 337 height 20
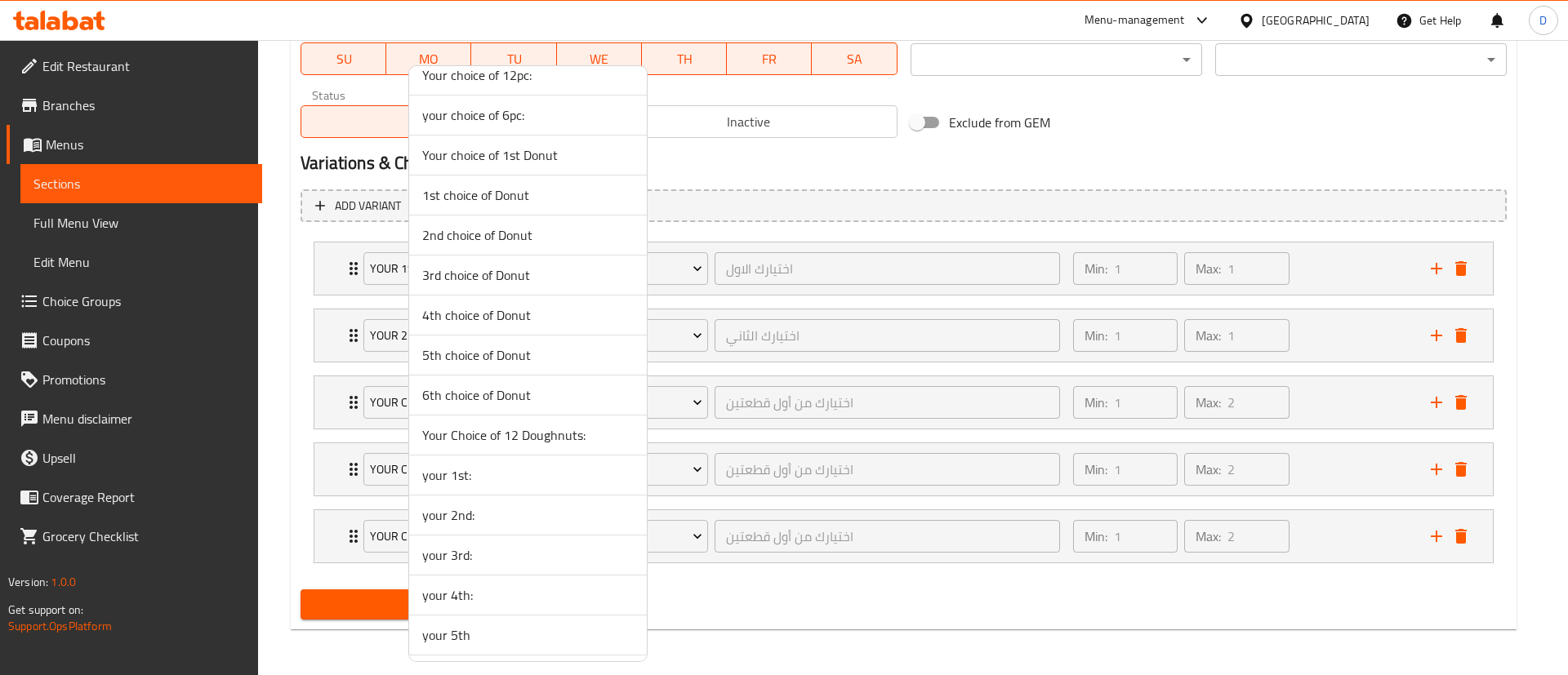
scroll to position [979, 0]
click at [469, 441] on span "your 3rd:" at bounding box center [527, 432] width 211 height 19
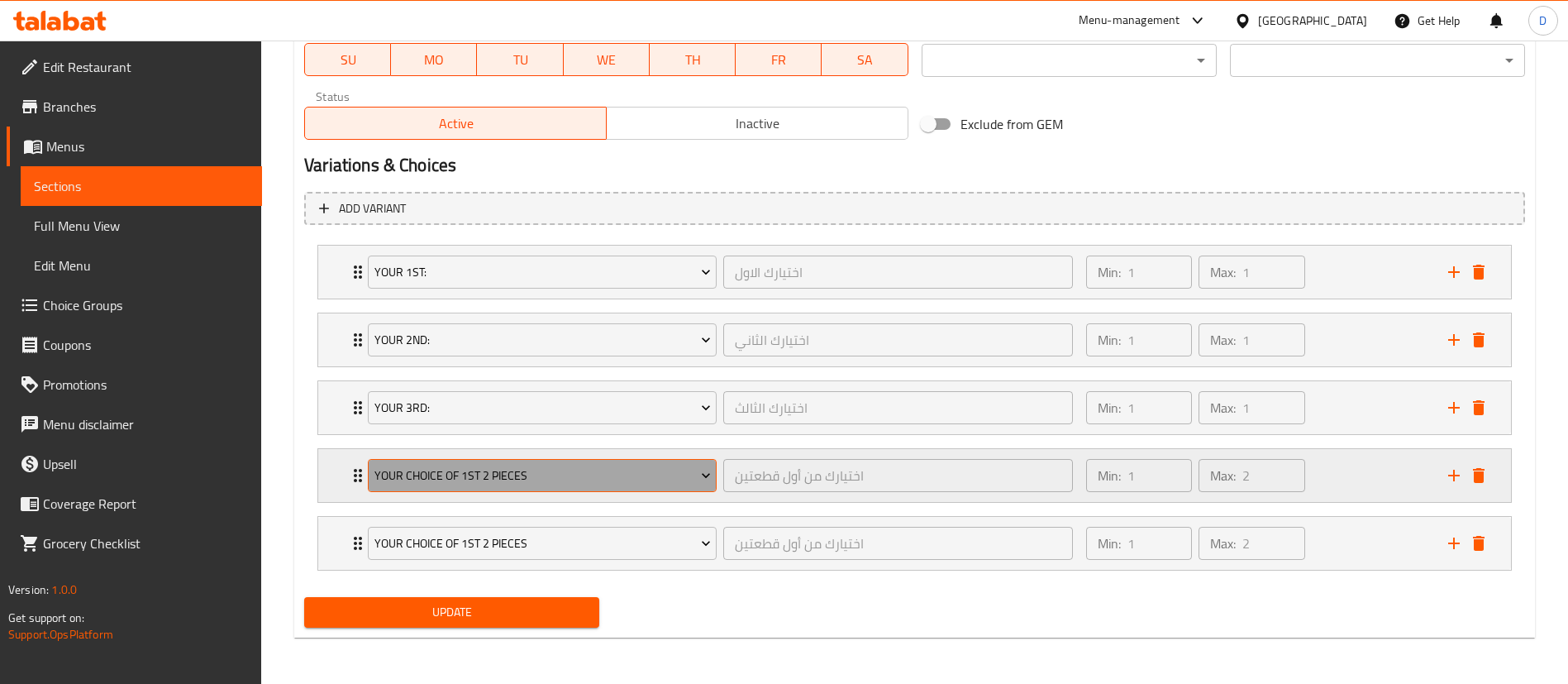
click at [477, 473] on span "Your choice of 1st 2 pieces" at bounding box center [543, 476] width 337 height 20
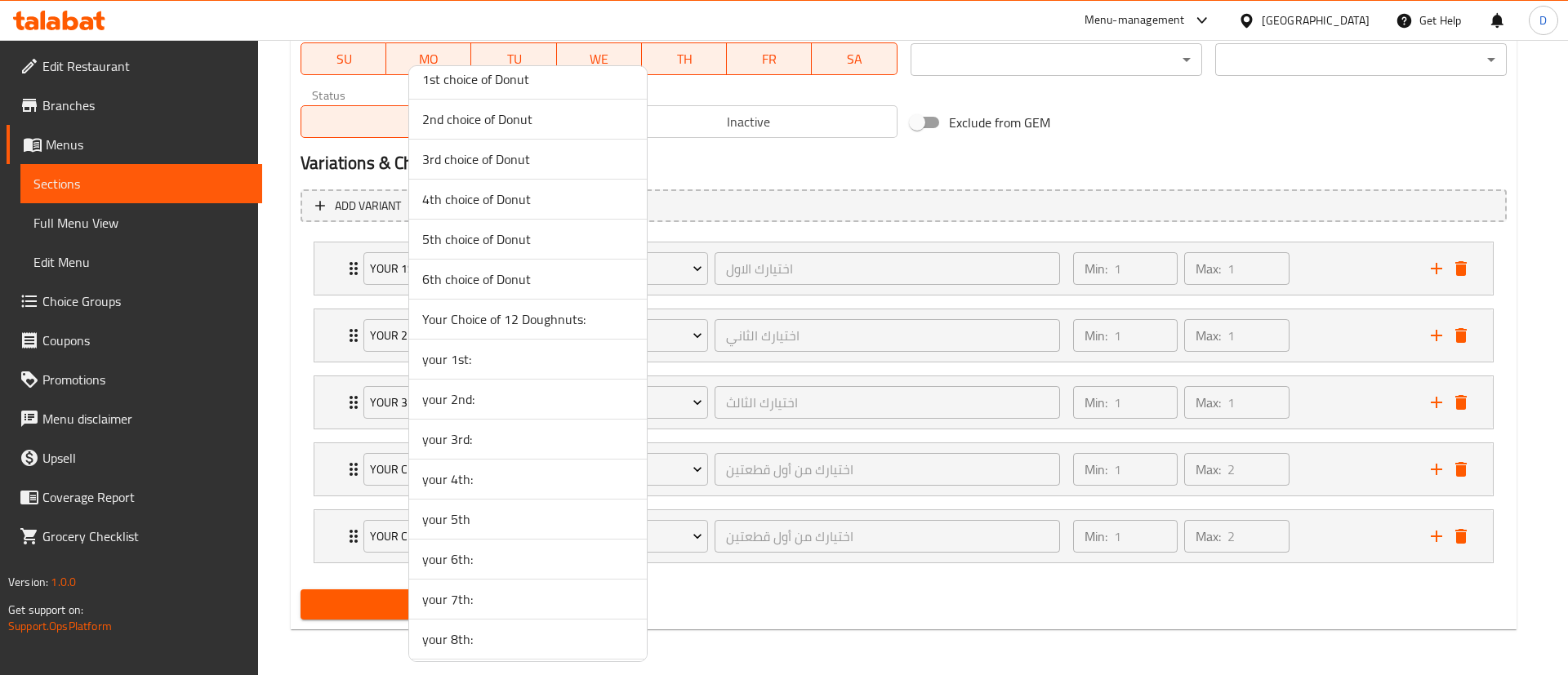
scroll to position [1102, 0]
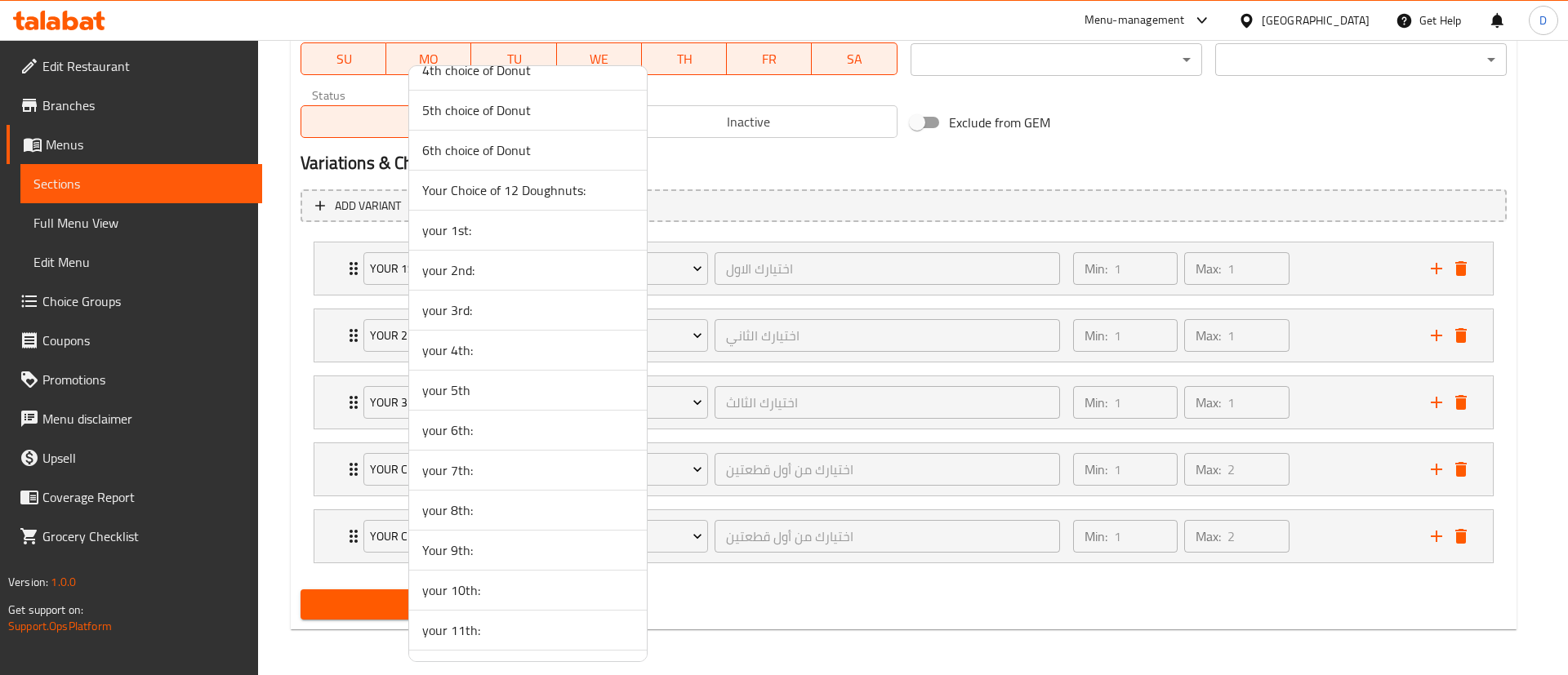
click at [265, 354] on div at bounding box center [784, 338] width 1568 height 675
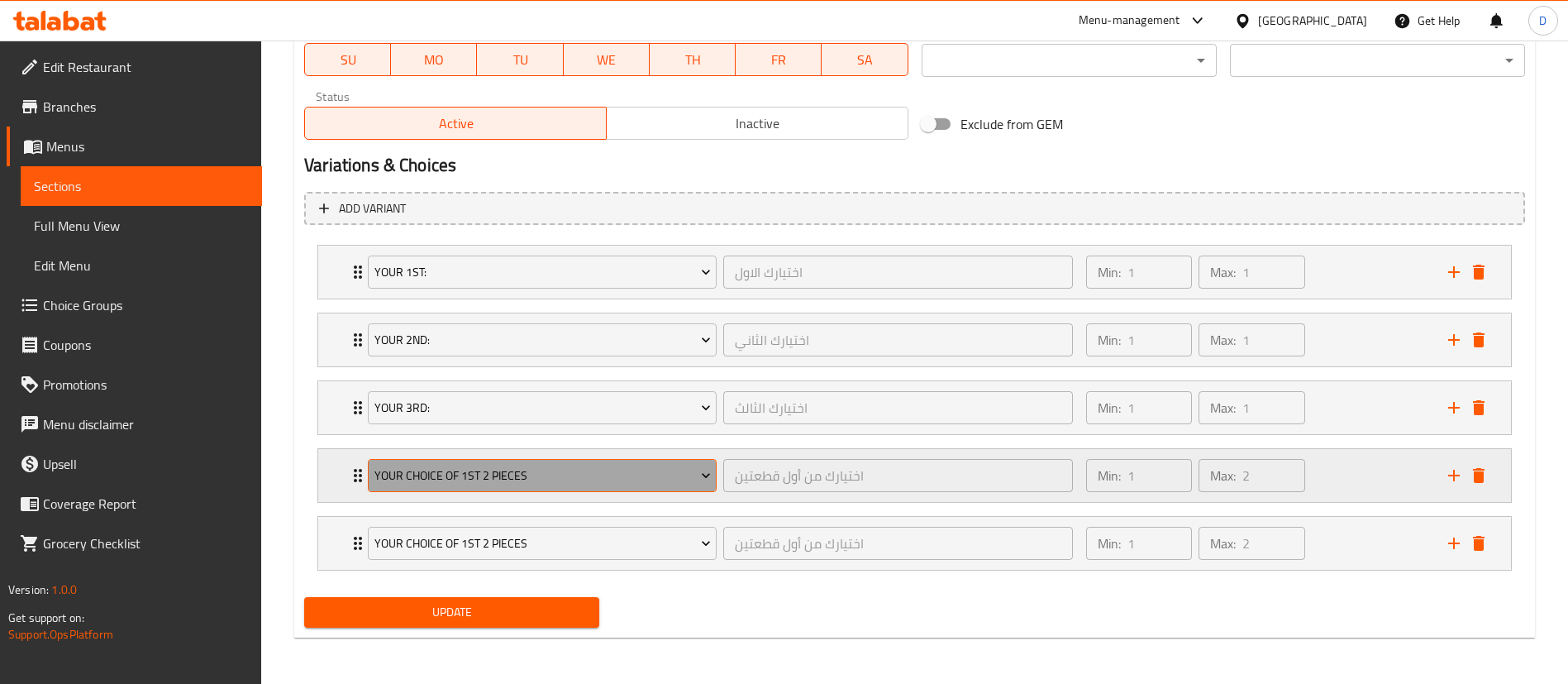
click at [489, 477] on span "Your choice of 1st 2 pieces" at bounding box center [543, 476] width 337 height 20
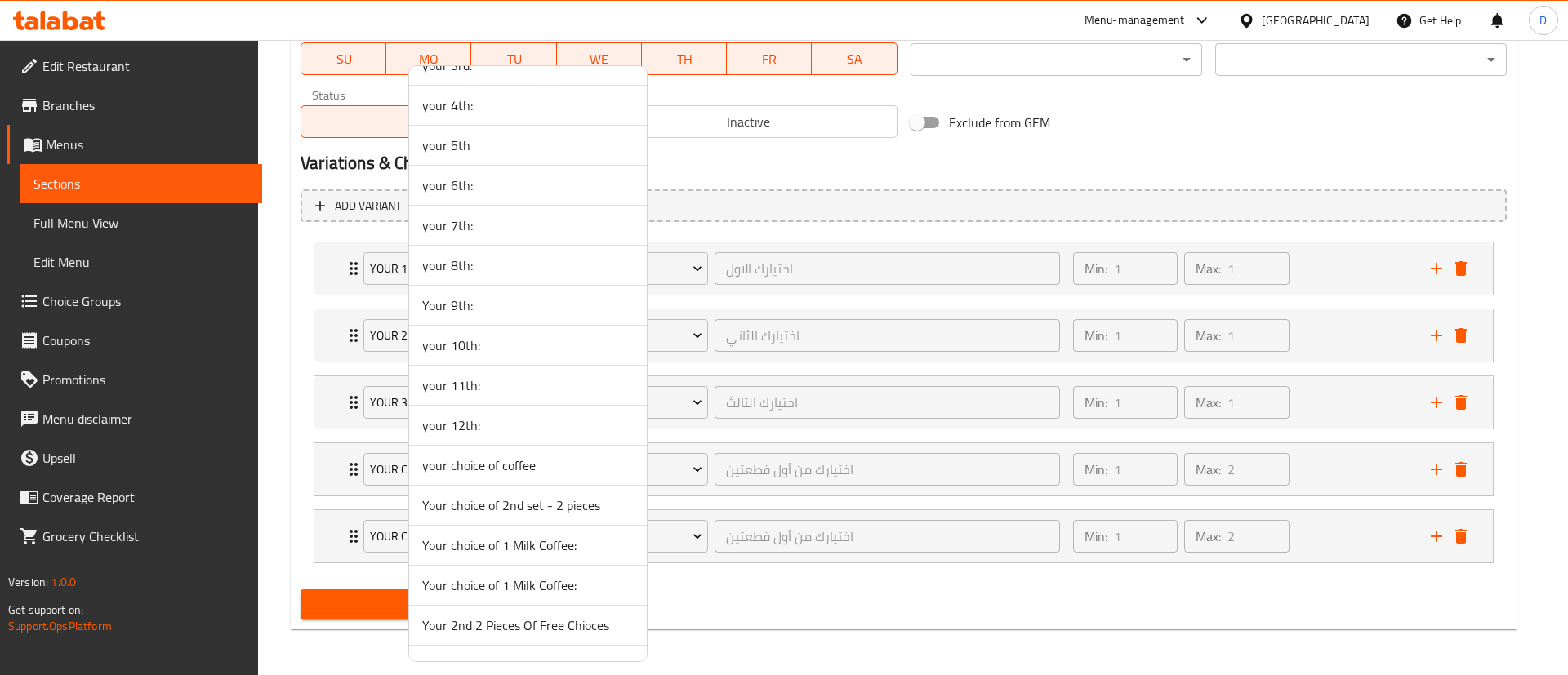
scroll to position [1224, 0]
click at [463, 230] on span "your 4th:" at bounding box center [527, 227] width 211 height 19
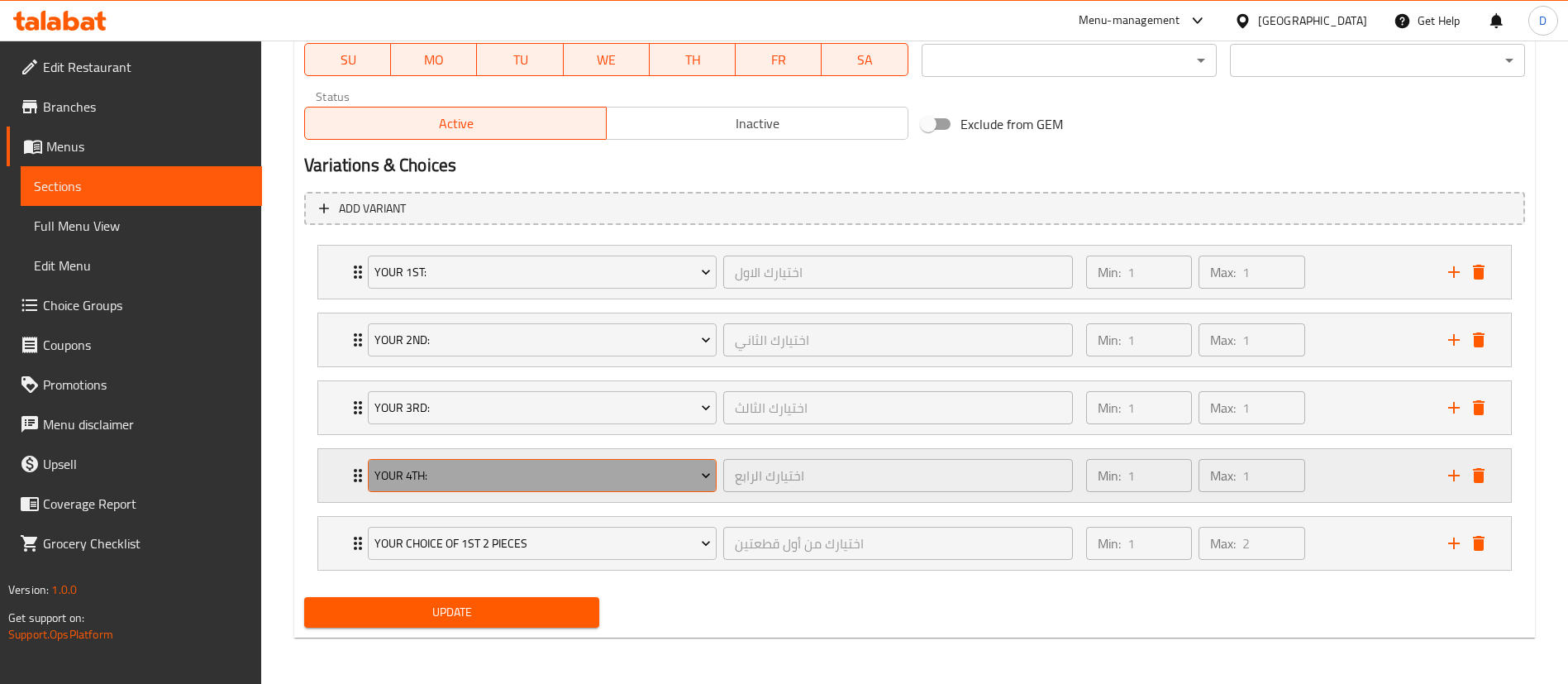
click at [473, 472] on span "your 4th:" at bounding box center [543, 476] width 337 height 20
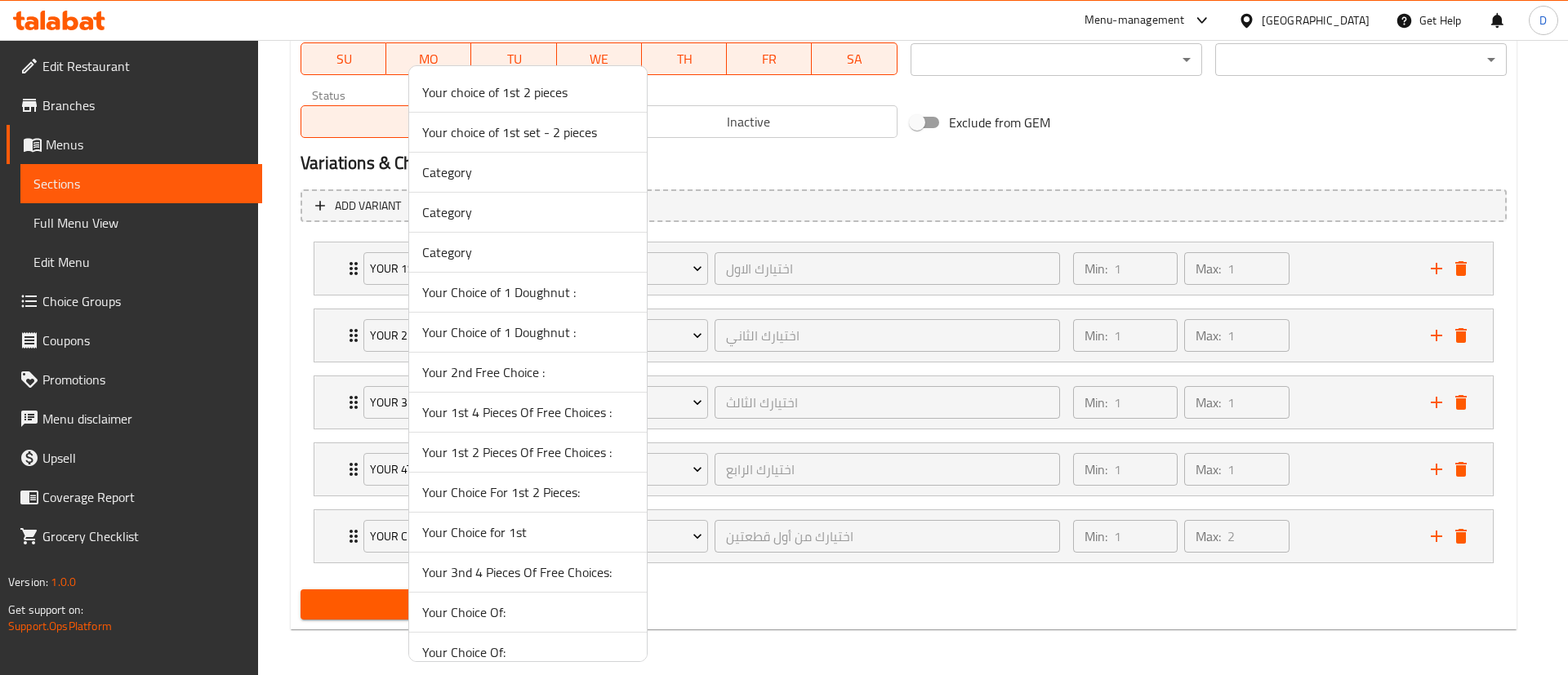
click at [323, 473] on div at bounding box center [784, 338] width 1568 height 675
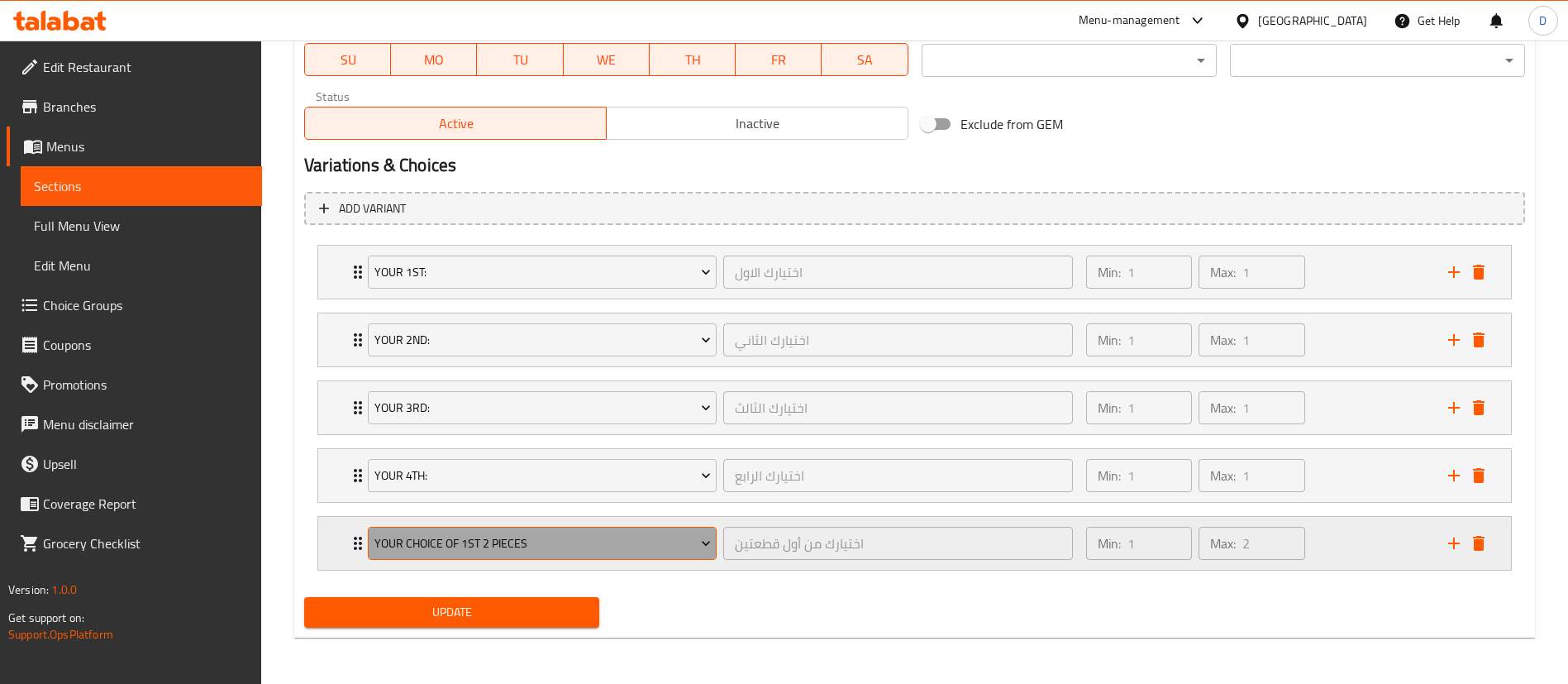
click at [512, 537] on span "Your choice of 1st 2 pieces" at bounding box center [543, 543] width 337 height 20
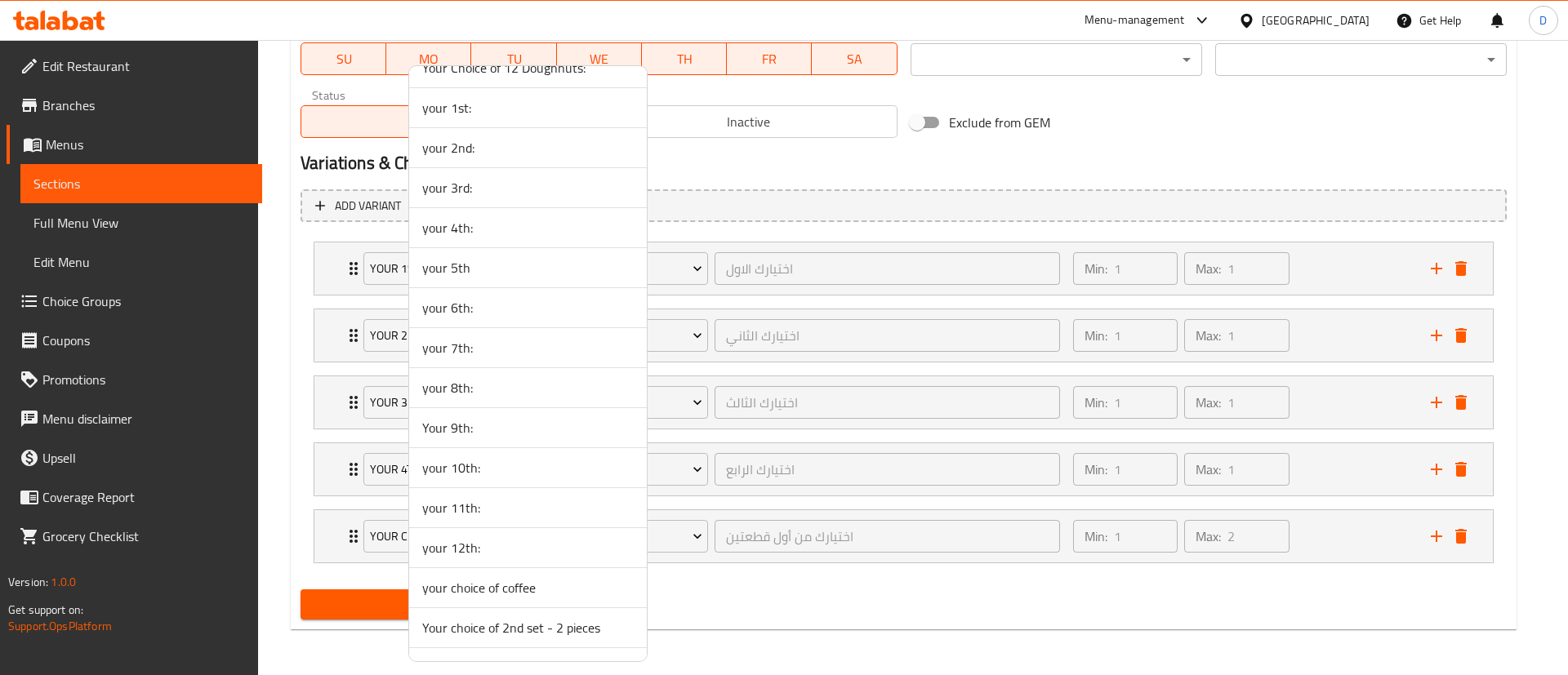
click at [462, 272] on span "your 5th" at bounding box center [527, 267] width 211 height 19
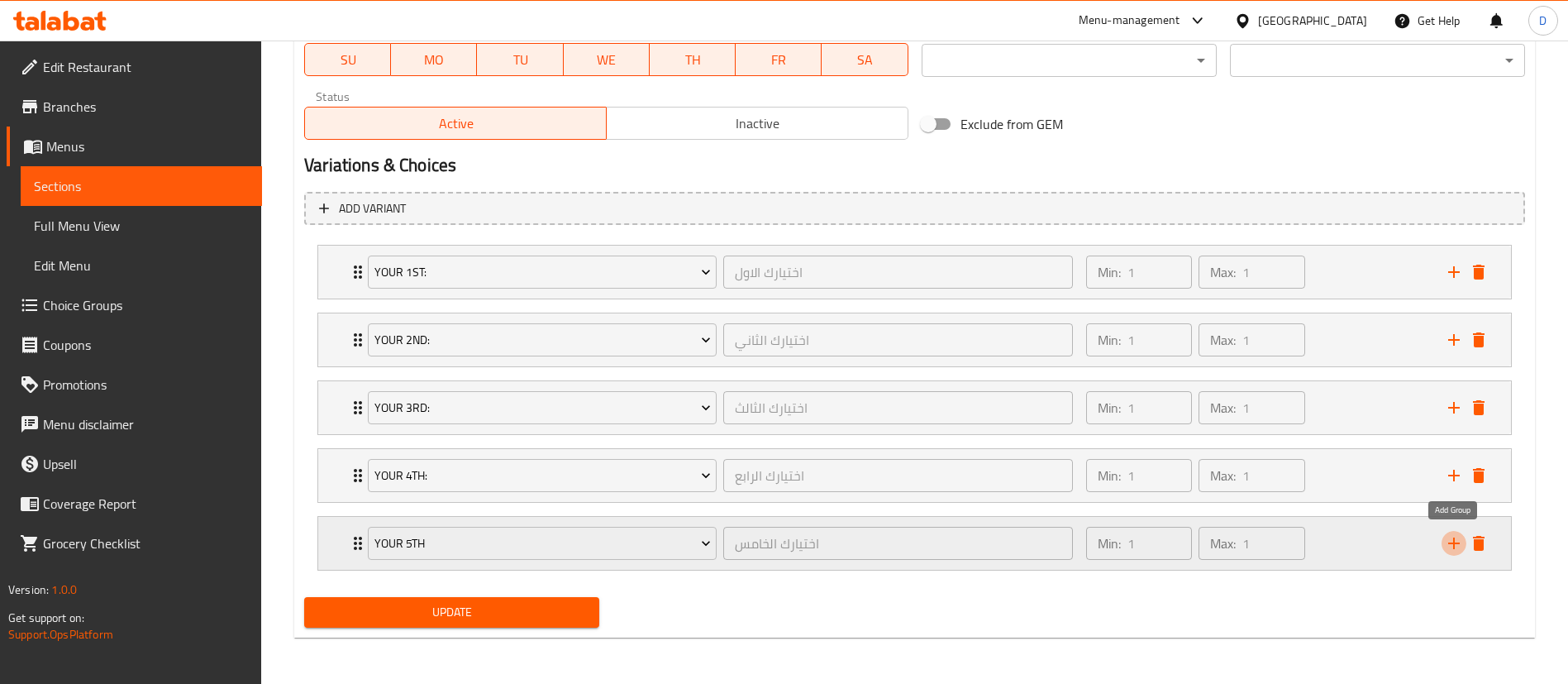
click at [1447, 539] on icon "add" at bounding box center [1454, 543] width 19 height 19
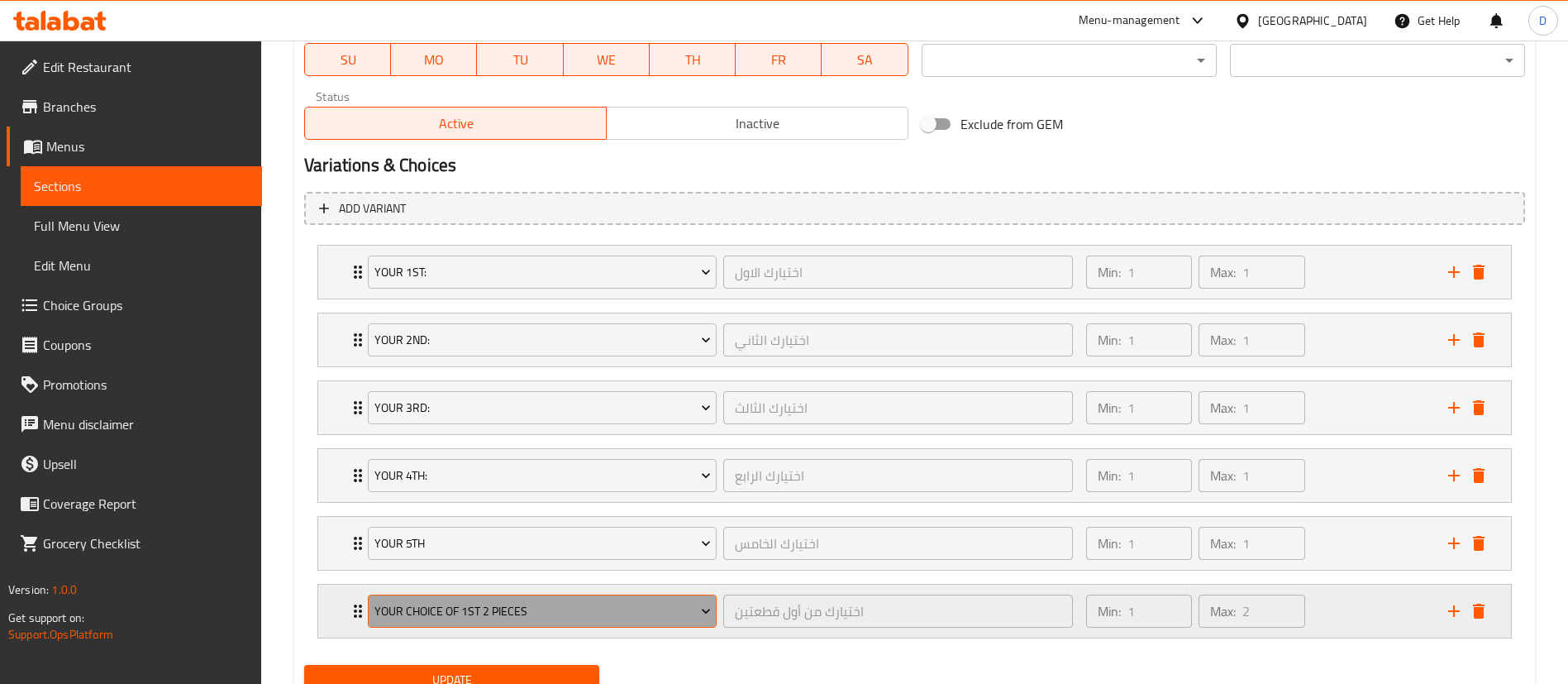
click at [472, 610] on span "Your choice of 1st 2 pieces" at bounding box center [543, 611] width 337 height 20
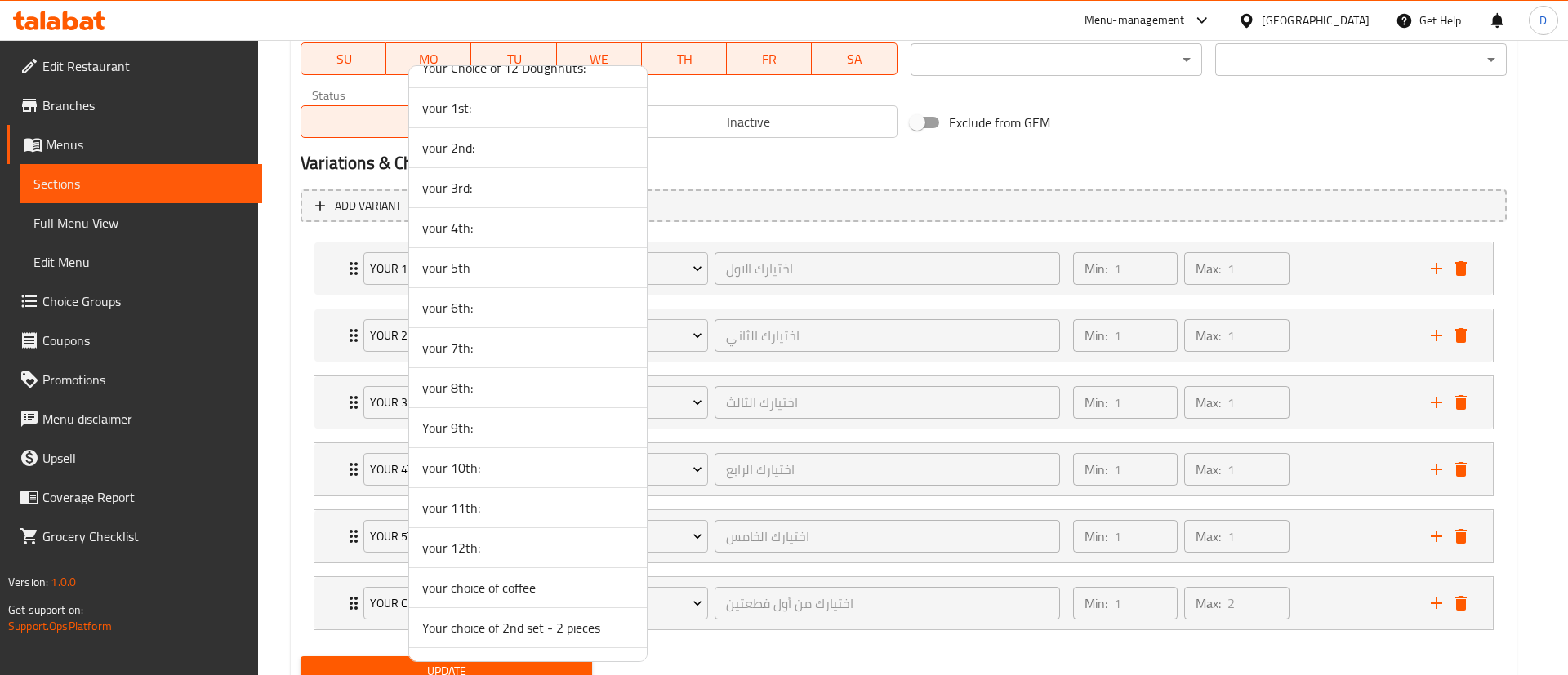
click at [461, 305] on span "your 6th:" at bounding box center [527, 307] width 211 height 19
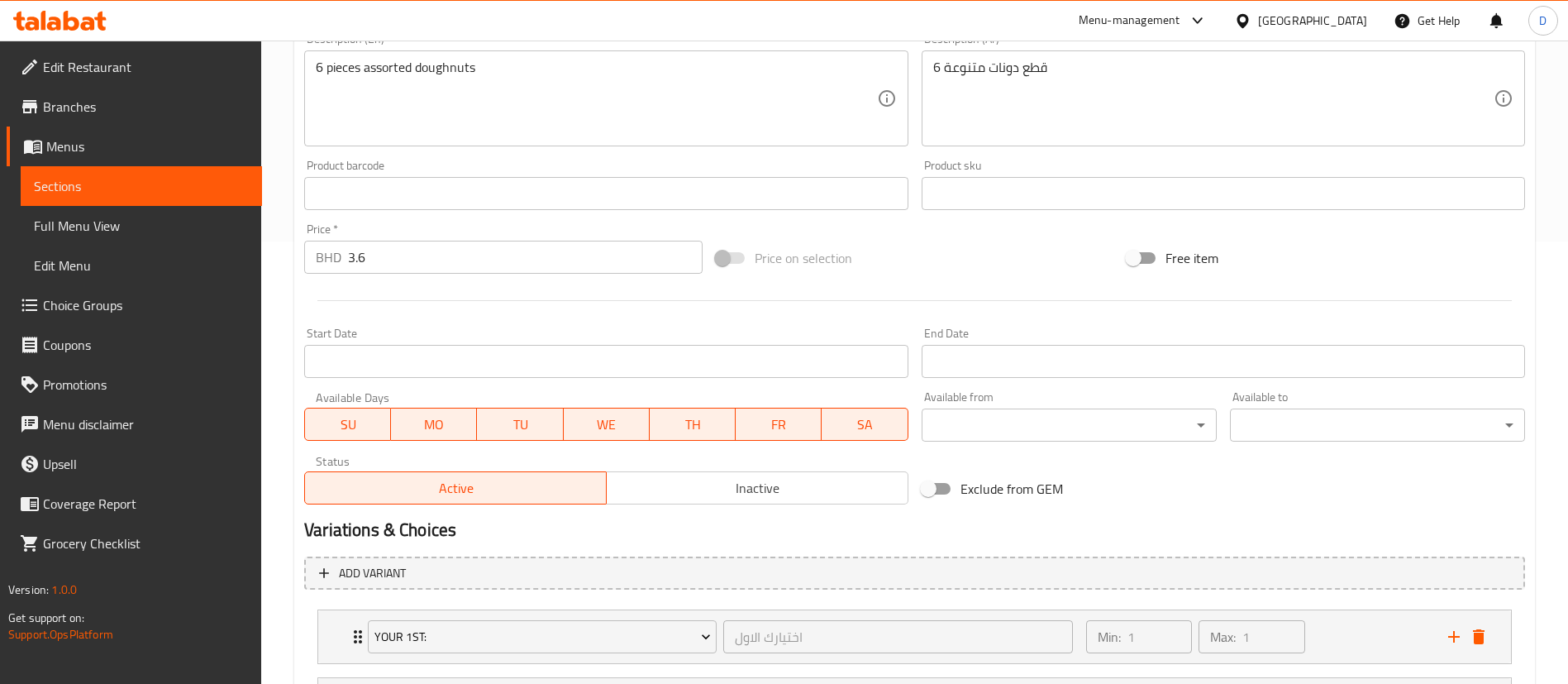
scroll to position [875, 0]
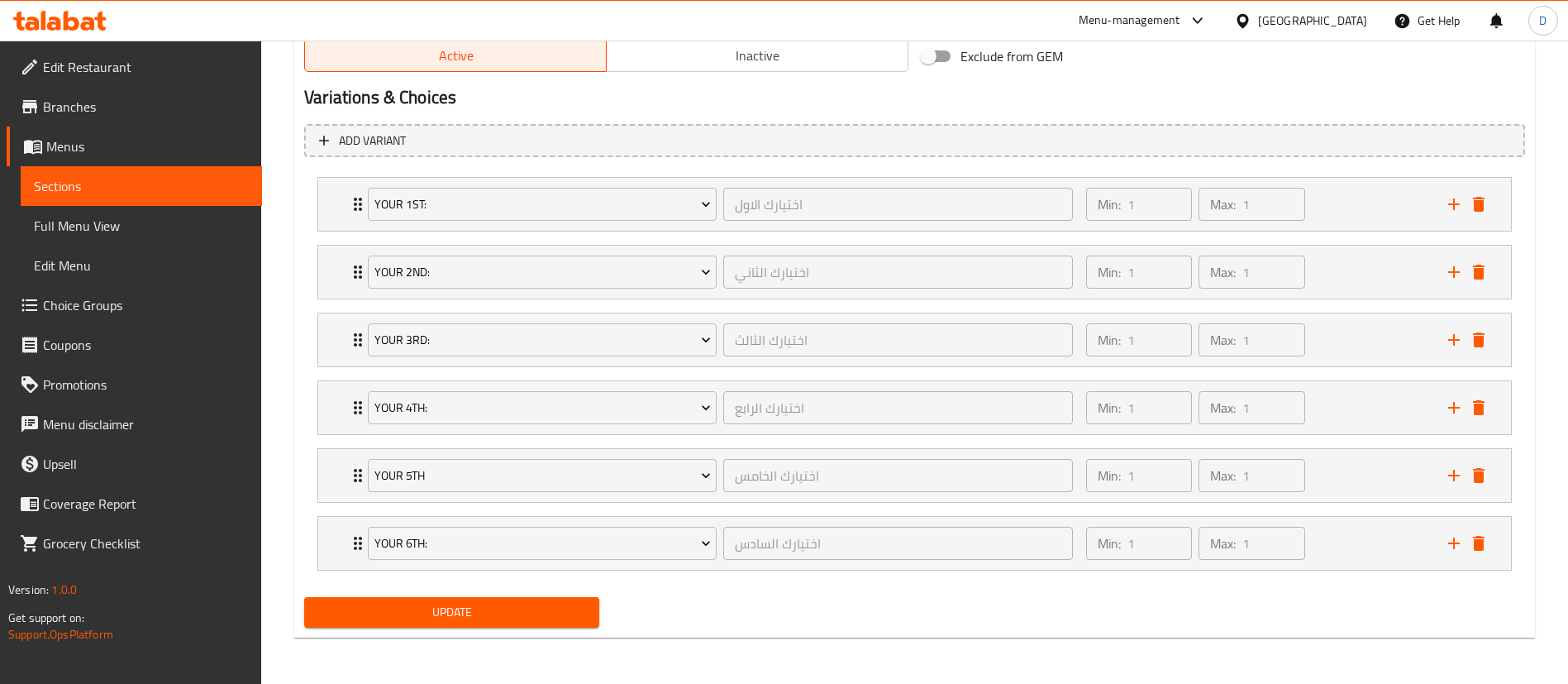
drag, startPoint x: 536, startPoint y: 612, endPoint x: 121, endPoint y: 209, distance: 578.5
click at [536, 611] on span "Update" at bounding box center [451, 612] width 268 height 20
drag, startPoint x: 510, startPoint y: 607, endPoint x: 409, endPoint y: 3, distance: 612.4
click at [510, 607] on span "Update" at bounding box center [451, 612] width 268 height 20
